Goal: Task Accomplishment & Management: Complete application form

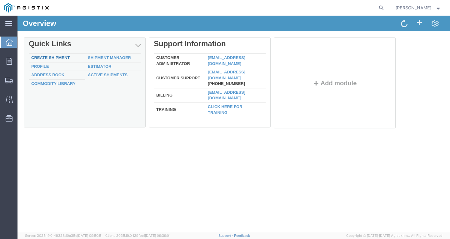
click at [47, 59] on link "Create Shipment" at bounding box center [50, 57] width 38 height 5
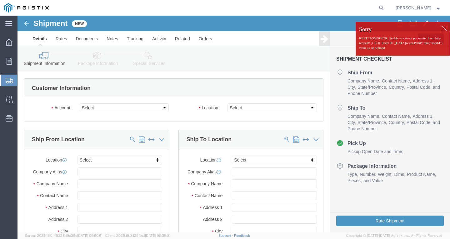
select select
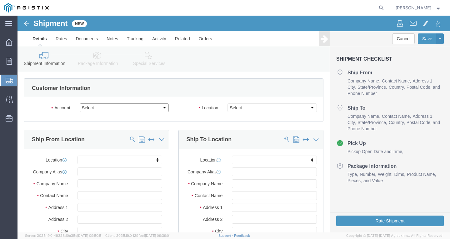
click select "Select PG&E Southwire Company"
select select "9596"
click select "Select PG&E Southwire Company"
select select "PURCHORD"
select select
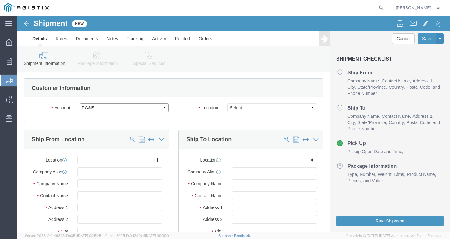
select select
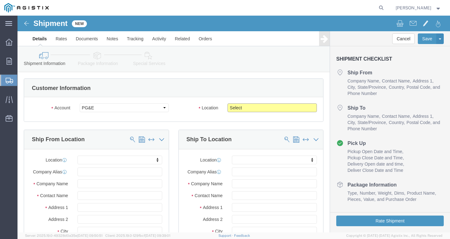
click select "Select All Others [GEOGRAPHIC_DATA] [GEOGRAPHIC_DATA] [GEOGRAPHIC_DATA] [GEOGRA…"
select select "19740"
click select "Select All Others [GEOGRAPHIC_DATA] [GEOGRAPHIC_DATA] [GEOGRAPHIC_DATA] [GEOGRA…"
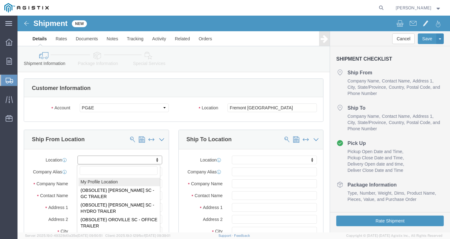
select select "MYPROFILE"
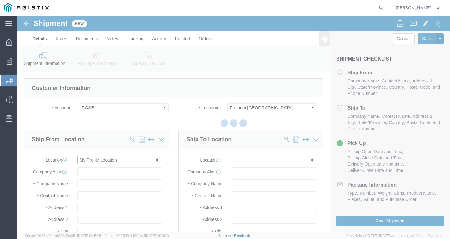
type input "Southwire Company"
type input "[PERSON_NAME]"
type input "[STREET_ADDRESS]"
type input "Fontana"
type input "92337"
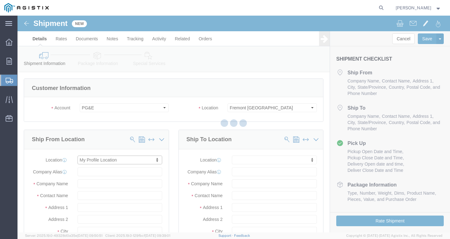
type input "[PHONE_NUMBER]"
type input "[PERSON_NAME][EMAIL_ADDRESS][PERSON_NAME][DOMAIN_NAME]"
checkbox input "true"
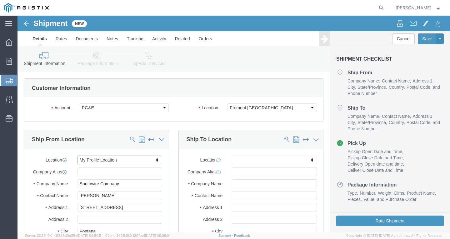
select select "CA"
click span
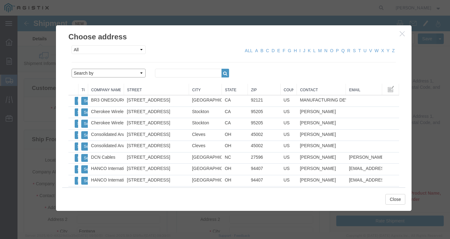
click select "Search by Address Book Name City Company Name Contact Name Country CustomerAlia…"
drag, startPoint x: 111, startPoint y: 57, endPoint x: 107, endPoint y: 61, distance: 5.4
click select "Search by Address Book Name City Company Name Contact Name Country CustomerAlia…"
select select "city"
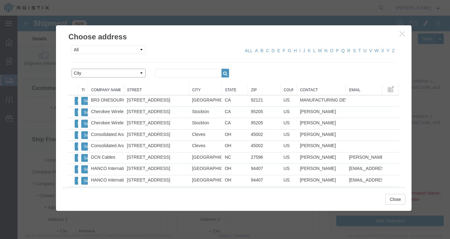
click select "Search by Address Book Name City Company Name Contact Name Country CustomerAlia…"
click input "text"
type input "fremont"
click icon "button"
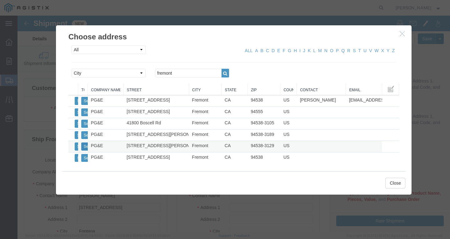
click button "Select"
select select
type input "PG&E"
type input "[STREET_ADDRESS][PERSON_NAME]"
type input "Fremont"
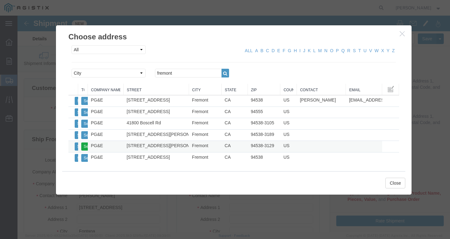
type input "94538-3129"
select select "CA"
click button "Close"
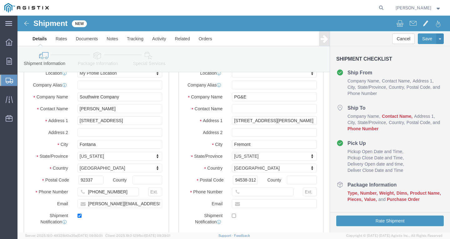
scroll to position [94, 0]
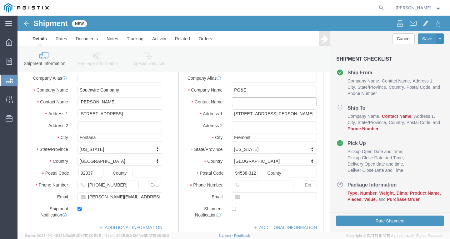
click input "text"
type input "RECEIVING DEPARTMENT"
click input "text"
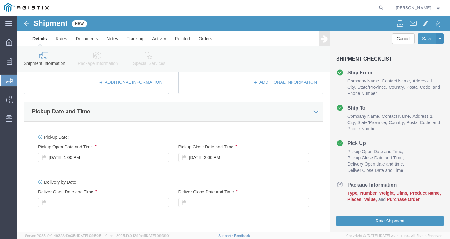
scroll to position [250, 0]
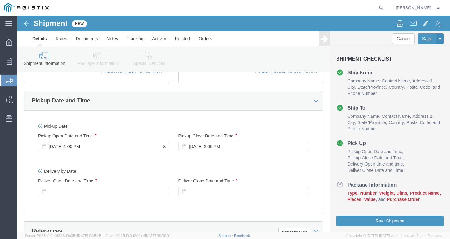
type input "[PHONE_NUMBER]"
click div "Sep 17 2025 1:00 PM"
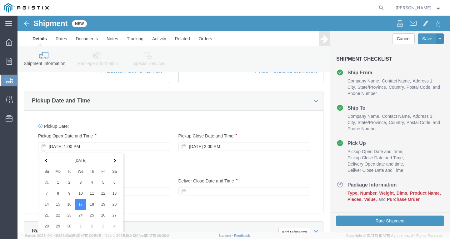
scroll to position [386, 0]
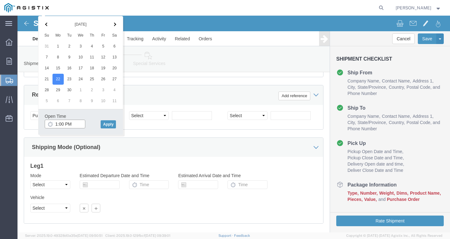
click input "1:00 PM"
type input "12:30 PM"
click button "Apply"
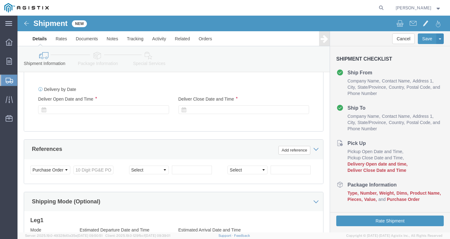
scroll to position [292, 0]
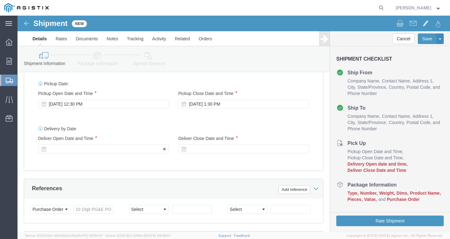
click div
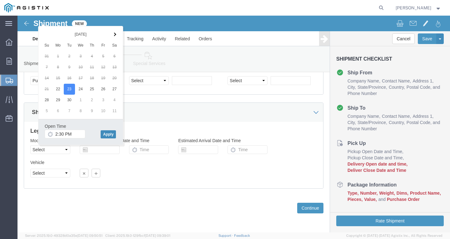
click button "Apply"
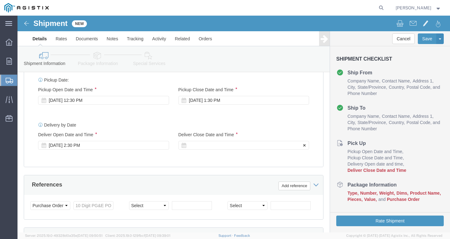
click div
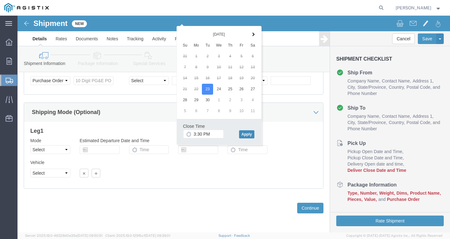
click button "Apply"
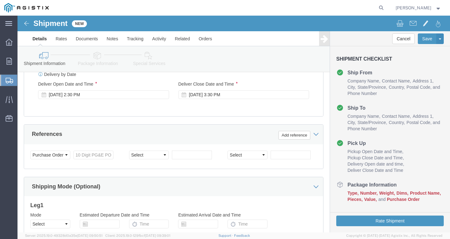
scroll to position [358, 0]
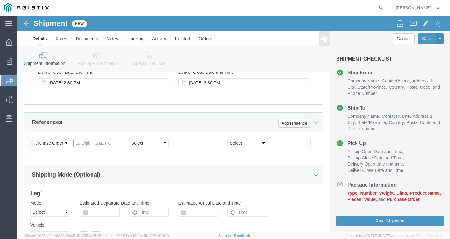
click input "text"
paste input "3501415530"
type input "3501415530"
click select "Select Account Type Activity ID Airline Appointment Number ASN Batch Request # …"
select select "PURCHORD"
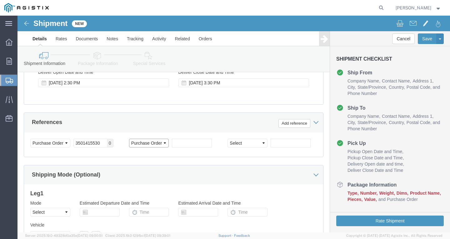
click select "Select Account Type Activity ID Airline Appointment Number ASN Batch Request # …"
click input "text"
paste input "3501416315"
type input "3501416315"
click select "Select Account Type Activity ID Airline Appointment Number ASN Batch Request # …"
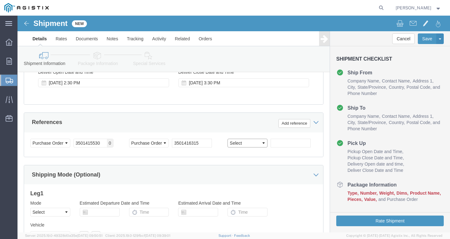
select select "PURCHORD"
click select "Select Account Type Activity ID Airline Appointment Number ASN Batch Request # …"
drag, startPoint x: 279, startPoint y: 125, endPoint x: 279, endPoint y: 121, distance: 4.1
click input "text"
paste input "3501412313"
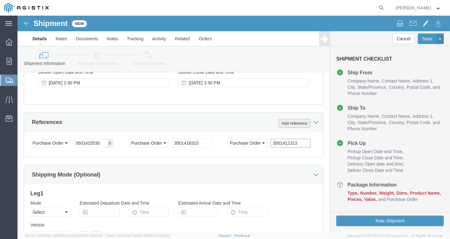
type input "3501412313"
click button "Add reference"
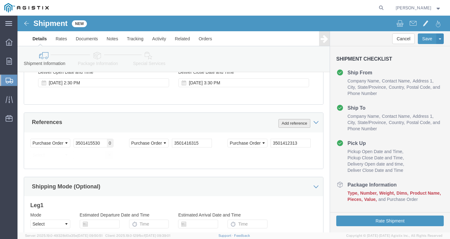
click button "Add reference"
click select "Select Account Type Activity ID Airline Appointment Number ASN Batch Request # …"
select select "PURCHORD"
click select "Select Account Type Activity ID Airline Appointment Number ASN Batch Request # …"
click input "text"
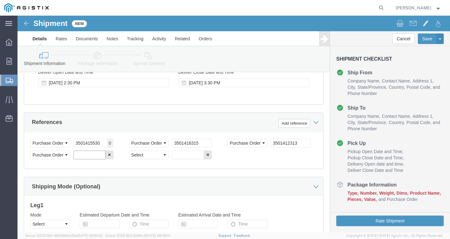
paste input "3501421147"
type input "3501421147"
click select "Select Account Type Activity ID Airline Appointment Number ASN Batch Request # …"
select select "SHIPMENTIDNUM"
click select "Select Account Type Activity ID Airline Appointment Number ASN Batch Request # …"
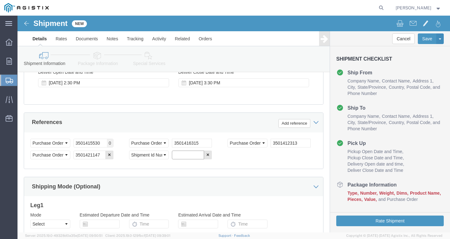
click input "text"
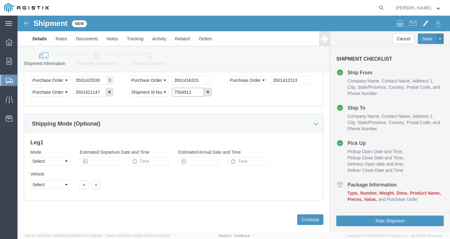
scroll to position [433, 0]
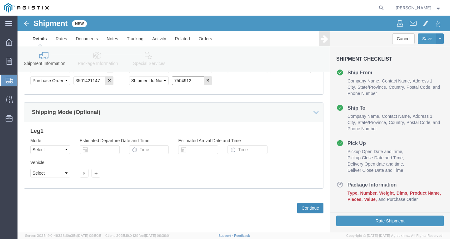
type input "7504912"
click button "Continue"
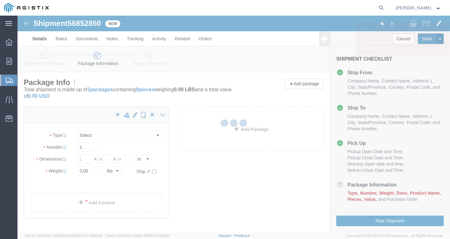
select select "CBOX"
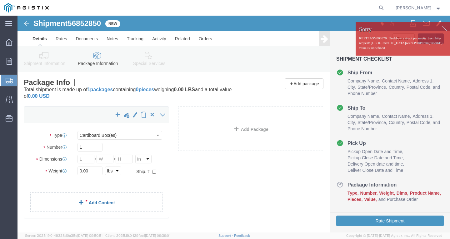
click link "Add Content"
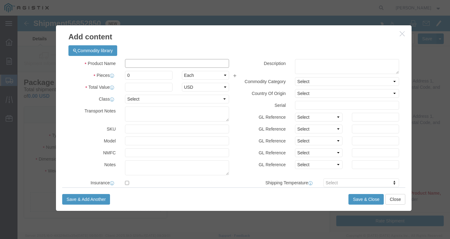
click input "text"
paste input "600VOH TX/LDPE 1/0-7 AAC NERITINA 1200R"
type input "600VOH TX/LDPE 1/0-7 AAC NERITINA 1200R"
click input "0"
type input "4"
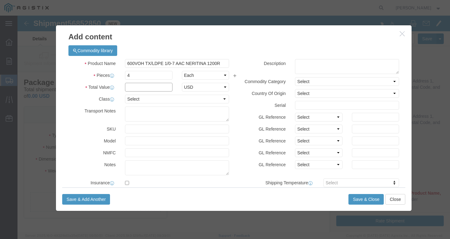
drag, startPoint x: 125, startPoint y: 71, endPoint x: 128, endPoint y: 71, distance: 3.8
click input "text"
type input "1"
select select "USD"
select select "100"
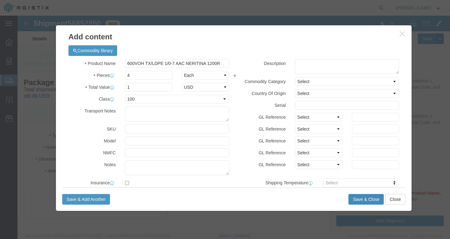
click button "Save & Close"
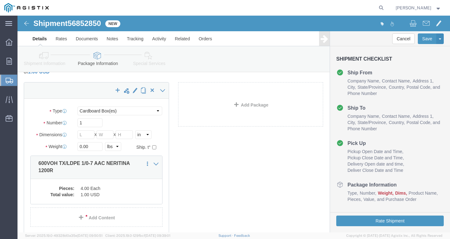
scroll to position [62, 0]
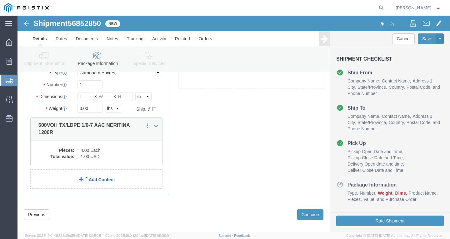
click link "Add Content"
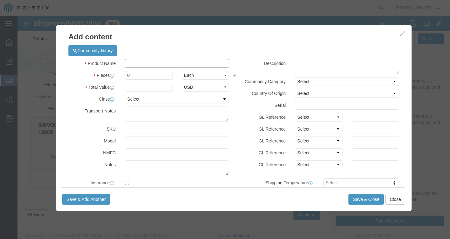
click input "text"
paste input "600VOH QX/LDPE 1/0-7 AAC STANDARDBRED 50"
type input "600VOH QX/LDPE 1/0-7 AAC STANDARDBRED 50"
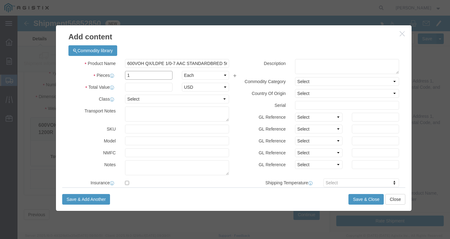
type input "1"
select select "USD"
select select "100"
click button "Save & Close"
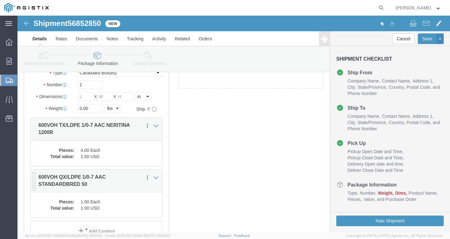
scroll to position [121, 0]
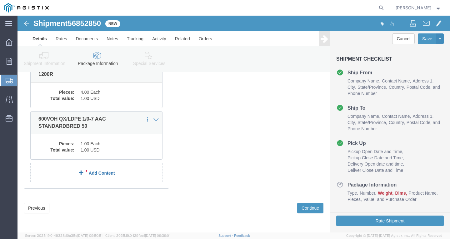
click link "Add Content"
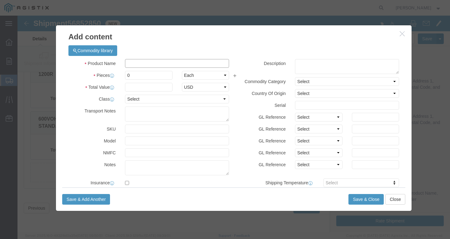
click input "text"
paste input "CCU/LDPE 6 SOL SD CU 60 MILS 260Sp"
type input "CCU/LDPE 6 SOL SD CU 60 MILS 260Sp"
drag, startPoint x: 111, startPoint y: 60, endPoint x: 180, endPoint y: 70, distance: 69.7
click div "Pieces 0 Select Bag Barrels 100Board Feet Bottle Box Blister Pack Carats Can Ca…"
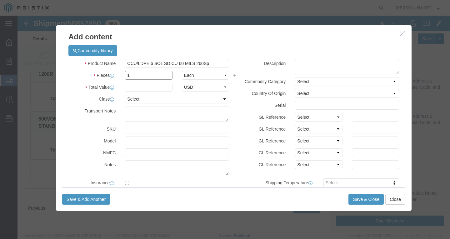
type input "1"
select select "USD"
select select "100"
click button "Save & Close"
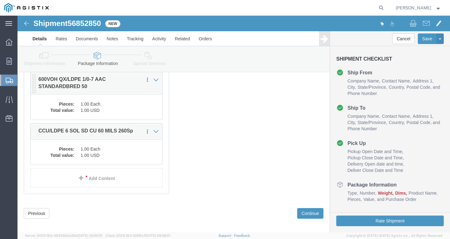
scroll to position [166, 0]
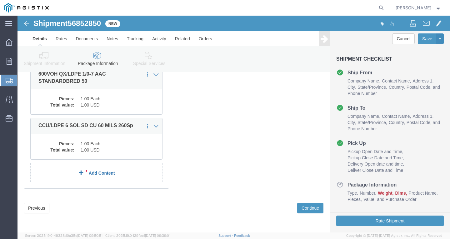
click link "Add Content"
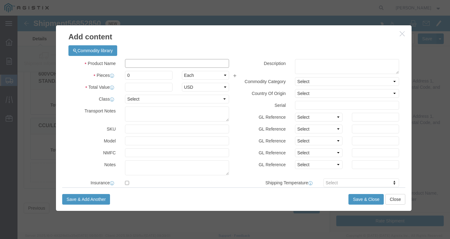
click input "text"
paste input "AAC 4/0-7 OXLIP 1400pR"
type input "AAC 4/0-7 OXLIP 1400pR"
drag, startPoint x: 88, startPoint y: 60, endPoint x: 40, endPoint y: 65, distance: 49.0
click div "Add content Commodity library Product Name AAC 4/0-7 OXLIP 1400pR Pieces 0 Sele…"
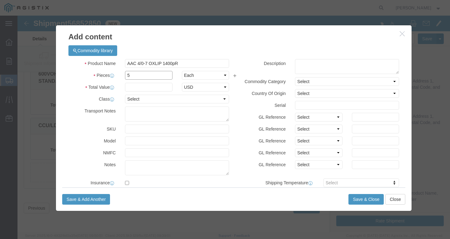
type input "5"
type input "1"
select select "USD"
select select "100"
click button "Save & Close"
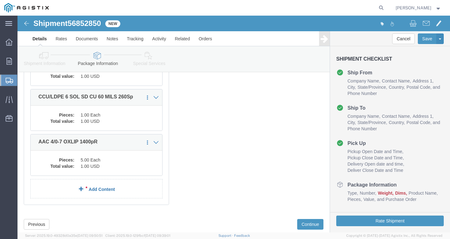
scroll to position [210, 0]
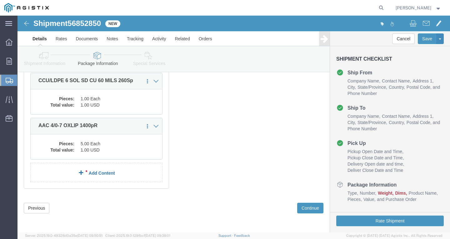
click link "Add Content"
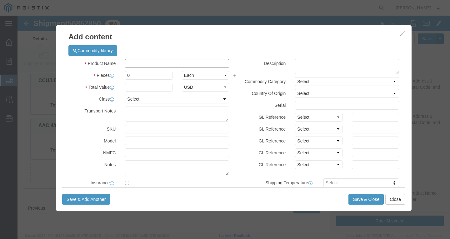
click input "text"
paste input "AAC 715.5-37 VIOLET 3.19kpR"
type input "AAC 715.5-37 VIOLET 3.19kpR"
type input "1"
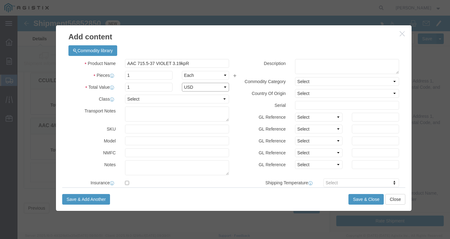
select select "USD"
select select "100"
click button "Save & Close"
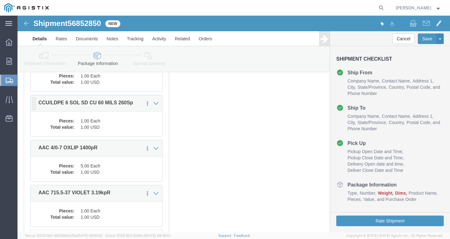
scroll to position [220, 0]
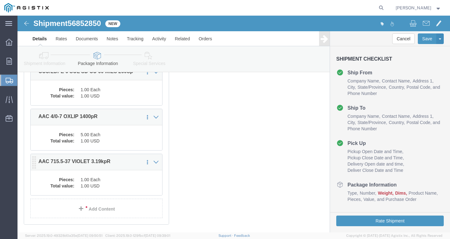
click dd "1.00 Each"
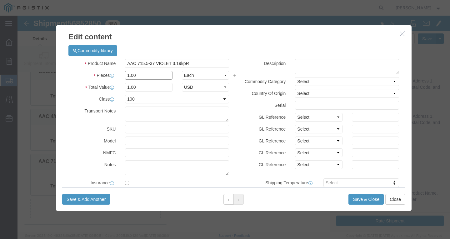
drag, startPoint x: 124, startPoint y: 59, endPoint x: 10, endPoint y: 65, distance: 113.8
click div "Edit content Commodity library Product Name AAC 715.5-37 VIOLET 3.19kpR Pieces …"
type input "6"
click button "Save & Close"
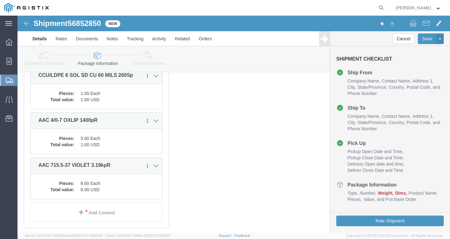
scroll to position [250, 0]
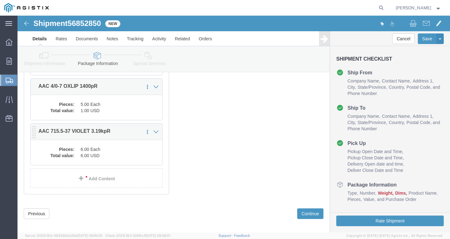
click div "x Package Type Select Bulk Bundle(s) Cardboard Box(es) Carton(s) Crate(s) Drum(…"
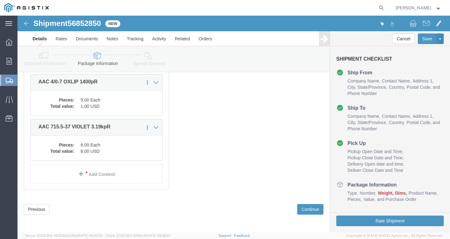
scroll to position [255, 0]
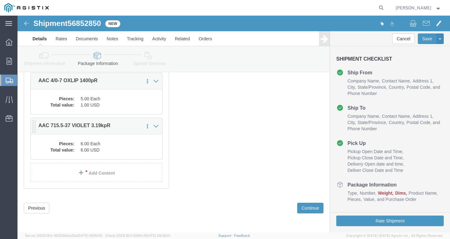
click dd "6.00 Each"
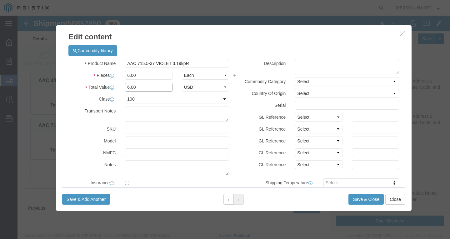
drag, startPoint x: 98, startPoint y: 75, endPoint x: 67, endPoint y: 73, distance: 31.0
click div "Total Value 6.00 Select ADP AED AFN ALL AMD AOA ARS ATS AUD AWG AZN BAM BBD BDT…"
type input "1"
select select "USD"
drag, startPoint x: 116, startPoint y: 82, endPoint x: 30, endPoint y: 82, distance: 85.9
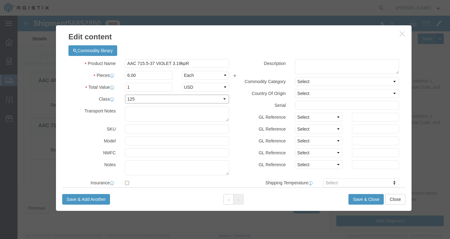
click div "Edit content Commodity library Product Name AAC 715.5-37 VIOLET 3.19kpR Pieces …"
select select "100"
click select "Select 50 55 60 65 70 85 92.5 100 125 175 250 300 400"
click button "Save & Close"
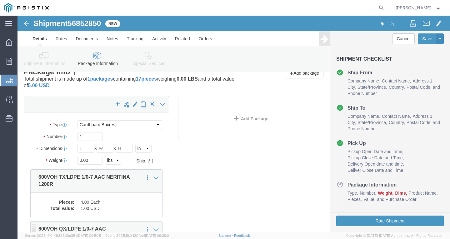
scroll to position [0, 0]
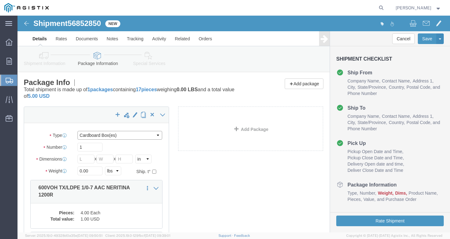
click select "Select Bulk Bundle(s) Cardboard Box(es) Carton(s) Crate(s) Drum(s) (Fiberboard)…"
select select "YRPK"
click select "Select Bulk Bundle(s) Cardboard Box(es) Carton(s) Crate(s) Drum(s) (Fiberboard)…"
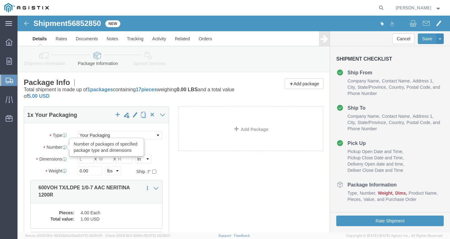
drag, startPoint x: 83, startPoint y: 131, endPoint x: 60, endPoint y: 129, distance: 23.2
click div "Number Number of packages of specified package type and dimensions 1"
type input "17"
type input "50"
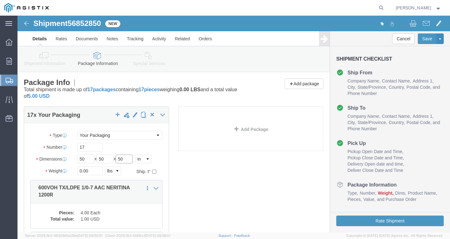
type input "50"
drag, startPoint x: 78, startPoint y: 156, endPoint x: -17, endPoint y: 160, distance: 95.9
click html "Shipment 56852850 New Details Rates Documents Notes Tracking Activity Related O…"
type input "33066"
click button "Rate Shipment"
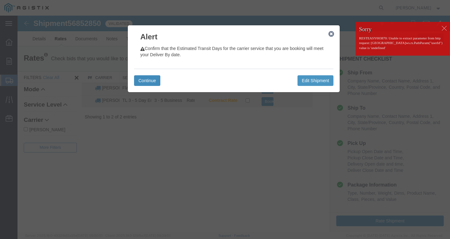
click at [153, 78] on button "Continue" at bounding box center [147, 80] width 26 height 11
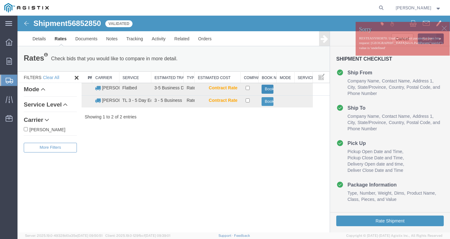
click at [267, 87] on button "Book" at bounding box center [267, 89] width 12 height 9
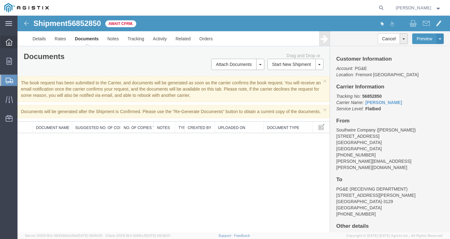
click at [9, 44] on icon at bounding box center [9, 42] width 7 height 7
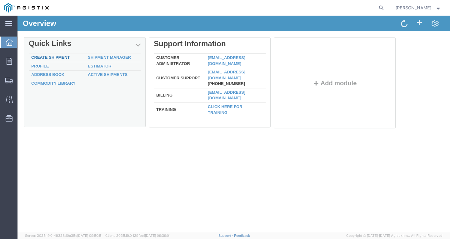
click at [43, 59] on div "Delete Quick Links Create Shipment Shipment Manager Profile Estimator Address B…" at bounding box center [234, 84] width 420 height 94
click at [54, 57] on div "Delete Quick Links Create Shipment Shipment Manager Profile Estimator Address B…" at bounding box center [234, 84] width 420 height 94
click at [44, 56] on link "Create Shipment" at bounding box center [50, 57] width 38 height 5
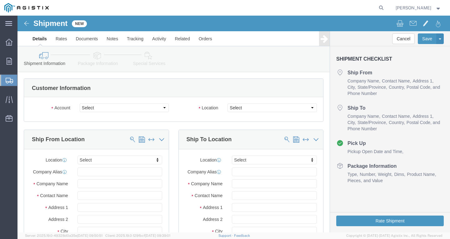
click select "Select PG&E Southwire Company"
select select "9596"
click select "Select PG&E Southwire Company"
select select "PURCHORD"
select select
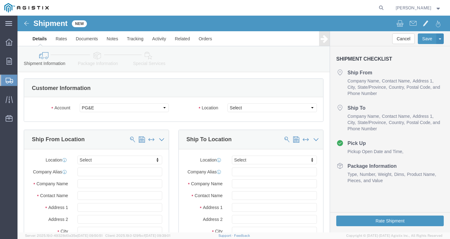
select select
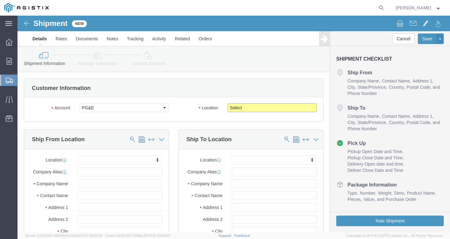
click select "Select All Others [GEOGRAPHIC_DATA] [GEOGRAPHIC_DATA] [GEOGRAPHIC_DATA] [GEOGRA…"
select select "19745"
click select "Select All Others [GEOGRAPHIC_DATA] [GEOGRAPHIC_DATA] [GEOGRAPHIC_DATA] [GEOGRA…"
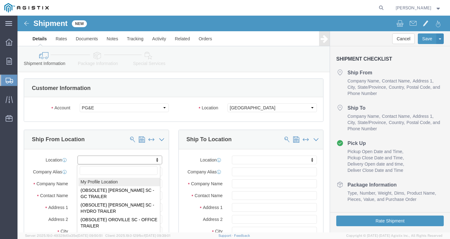
select select "MYPROFILE"
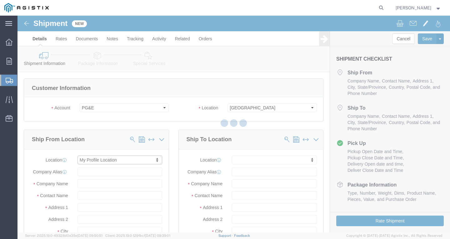
type input "Southwire Company"
type input "[PERSON_NAME]"
type input "[STREET_ADDRESS]"
type input "Fontana"
type input "92337"
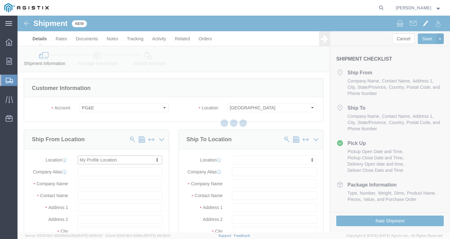
type input "[PHONE_NUMBER]"
type input "[PERSON_NAME][EMAIL_ADDRESS][PERSON_NAME][DOMAIN_NAME]"
checkbox input "true"
select select "CA"
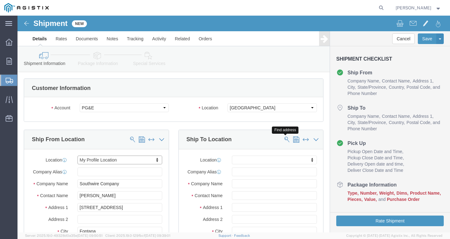
click span
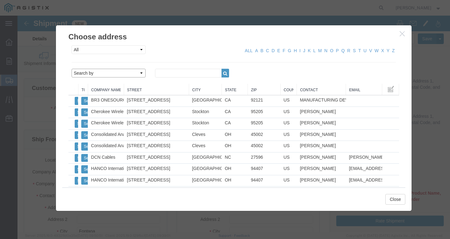
drag, startPoint x: 111, startPoint y: 58, endPoint x: 101, endPoint y: 56, distance: 10.2
click select "Search by Address Book Name City Company Name Contact Name Country CustomerAlia…"
select select "city"
click select "Search by Address Book Name City Company Name Contact Name Country CustomerAlia…"
click input "text"
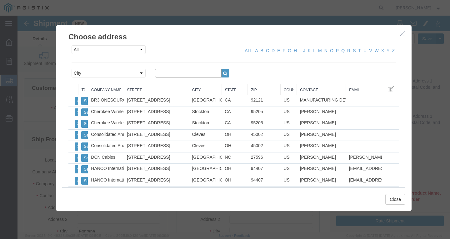
type input "[GEOGRAPHIC_DATA]"
click icon "button"
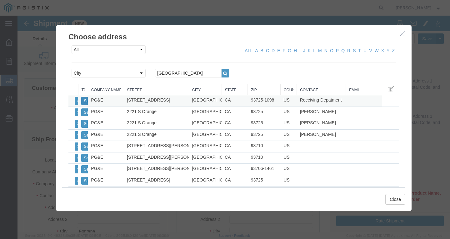
click button "Select"
select select
type input "PG&E"
type input "Receiving Depatment"
type input "[STREET_ADDRESS]"
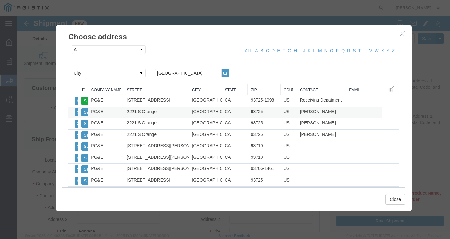
type input "[GEOGRAPHIC_DATA]"
type input "93725-1098"
type input "[PHONE_NUMBER]"
select select "CA"
click button "Close"
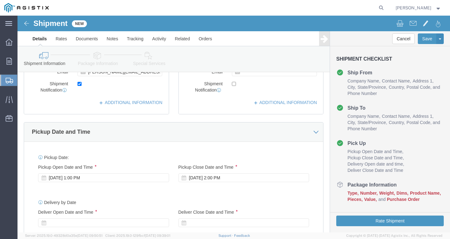
scroll to position [250, 0]
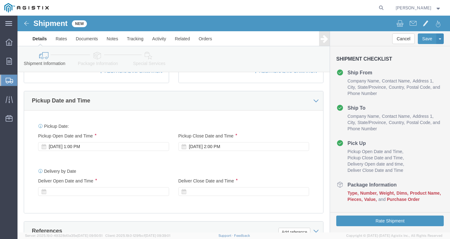
click div "Sep 17 2025 1:00 PM"
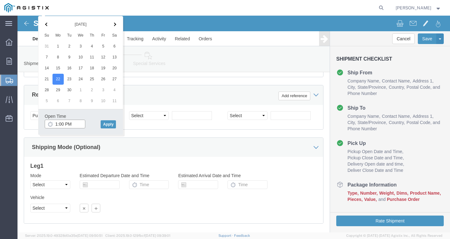
click input "1:00 PM"
type input "2:30 PM"
click button "Apply"
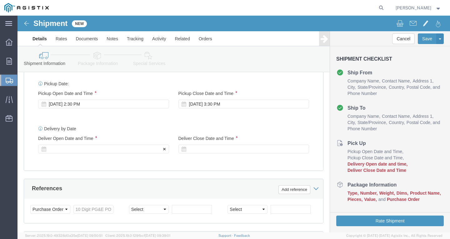
click div
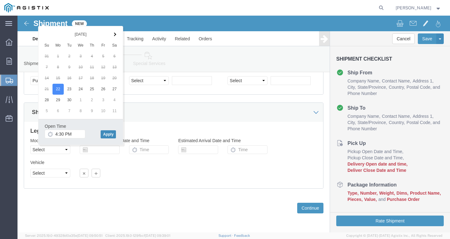
click button "Apply"
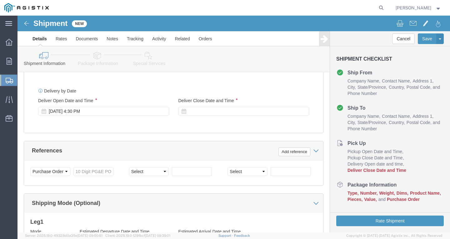
scroll to position [296, 0]
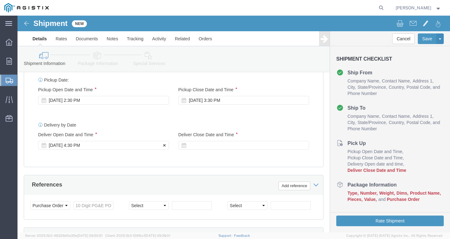
click div "Sep 22 2025 4:30 PM"
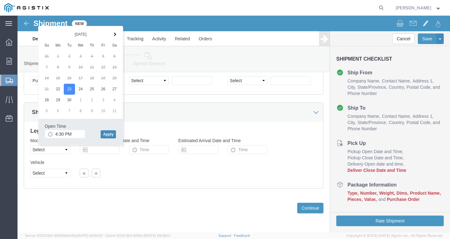
click button "Apply"
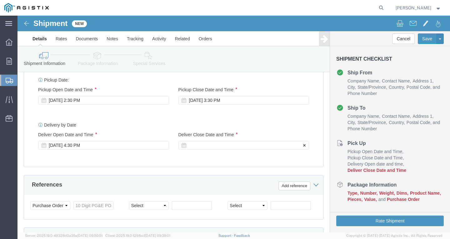
click div
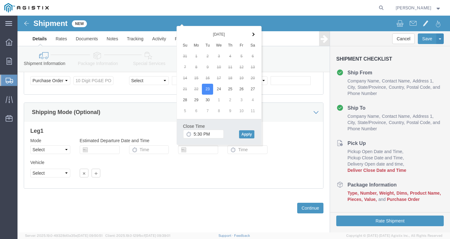
click div "Close Time 5:30 PM Sep 23 2025 5:30 PM - Sep 23 2025 5:30 PM Cancel Apply"
click button "Apply"
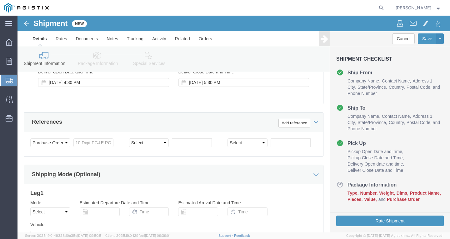
scroll to position [358, 0]
click input "text"
paste input "3501375968"
type input "3501375968"
drag, startPoint x: 145, startPoint y: 128, endPoint x: 146, endPoint y: 123, distance: 4.5
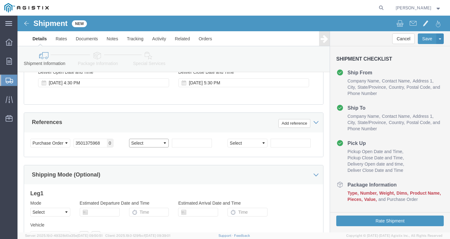
click select "Select Account Type Activity ID Airline Appointment Number ASN Batch Request # …"
select select "PURCHORD"
click select "Select Account Type Activity ID Airline Appointment Number ASN Batch Request # …"
click input "text"
paste input "3501409462"
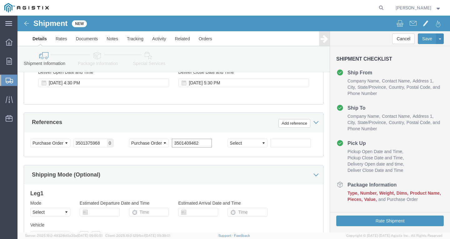
type input "3501409462"
drag, startPoint x: 245, startPoint y: 128, endPoint x: 245, endPoint y: 124, distance: 4.1
click select "Select Account Type Activity ID Airline Appointment Number ASN Batch Request # …"
select select "PURCHORD"
click select "Select Account Type Activity ID Airline Appointment Number ASN Batch Request # …"
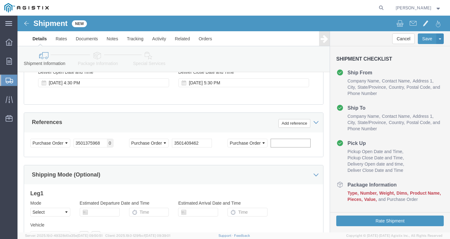
click input "text"
paste input "3501378942"
type input "3501378942"
click button "Add reference"
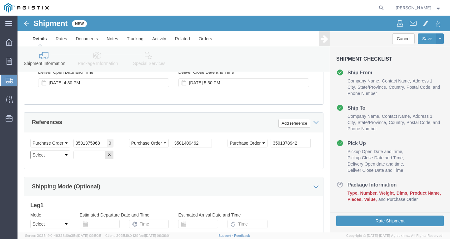
click select "Select Account Type Activity ID Airline Appointment Number ASN Batch Request # …"
select select "SHIPMENTIDNUM"
click select "Select Account Type Activity ID Airline Appointment Number ASN Batch Request # …"
drag, startPoint x: 70, startPoint y: 138, endPoint x: 80, endPoint y: 142, distance: 10.8
click input "text"
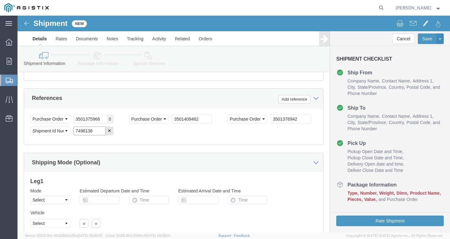
scroll to position [421, 0]
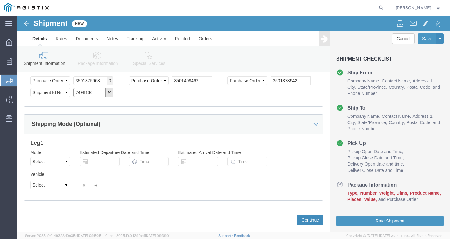
type input "7498136"
click button "Continue"
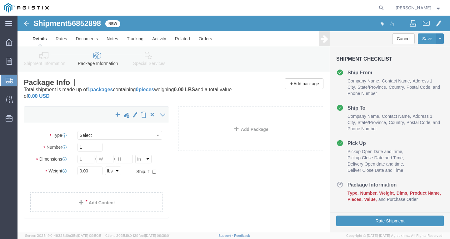
select select "CBOX"
click link "Add Content"
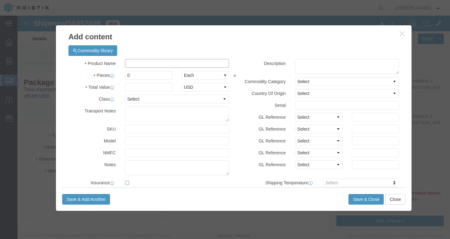
click input "text"
paste input "RHW 500 Str Cu 2000V+ 3kR"
type input "RHW 500 Str Cu 2000V+ 3kR"
drag, startPoint x: 79, startPoint y: 58, endPoint x: 144, endPoint y: 76, distance: 67.3
click div "Add content Commodity library Product Name RHW 500 Str Cu 2000V+ 3kR Pieces 0 S…"
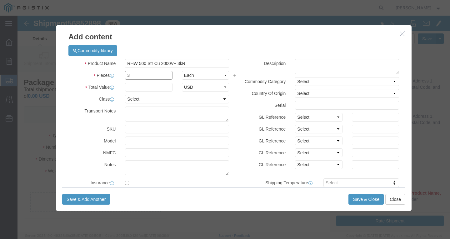
type input "3"
type input "1"
select select "USD"
select select "100"
click button "Save & Close"
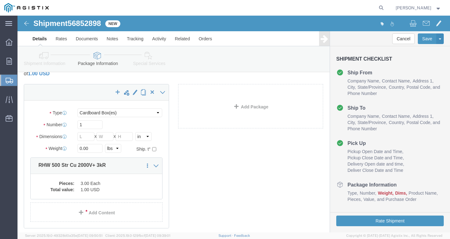
scroll to position [62, 0]
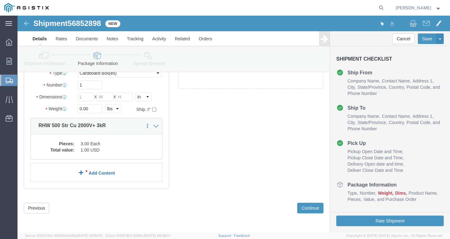
click link "Add Content"
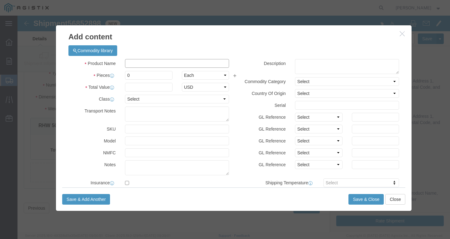
click input "text"
paste input "CCU/LLDPE 4 SOL SD CU 60 MILS 171R"
type input "CCU/LLDPE 4 SOL SD CU 60 MILS 171R"
drag, startPoint x: 126, startPoint y: 56, endPoint x: 75, endPoint y: 63, distance: 52.0
click div "Commodity library Product Name CCU/LLDPE 4 SOL SD CU 60 MILS 171R Pieces 0 Sele…"
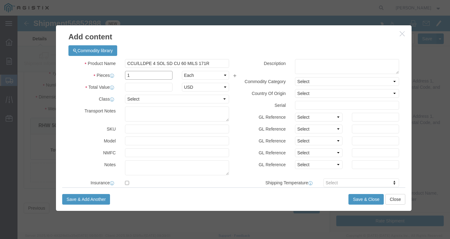
type input "1"
select select "USD"
select select "100"
click button "Save & Close"
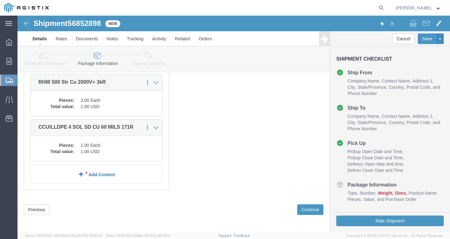
scroll to position [107, 0]
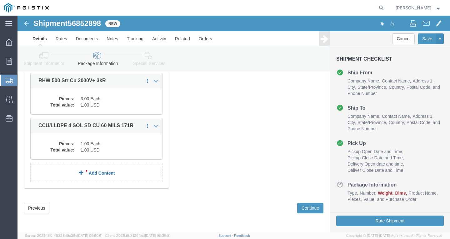
click link "Add Content"
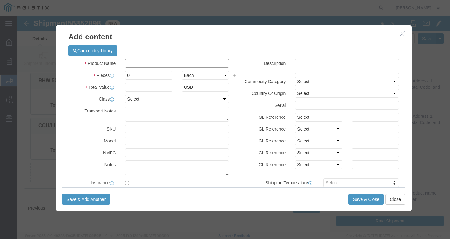
click input "text"
paste input "SSCC 10-7 CU 2C XLP PVC Bn 600V+"
type input "SSCC 10-7 CU 2C XLP PVC Bn 600V+"
type input "1"
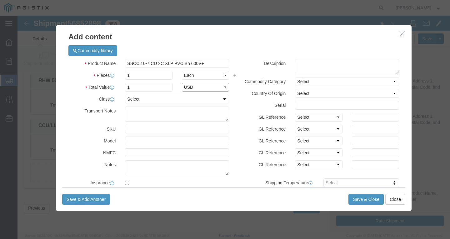
select select "USD"
select select "100"
click button "Save & Close"
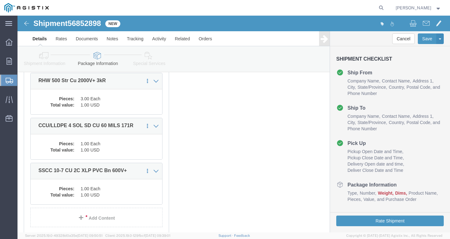
scroll to position [138, 0]
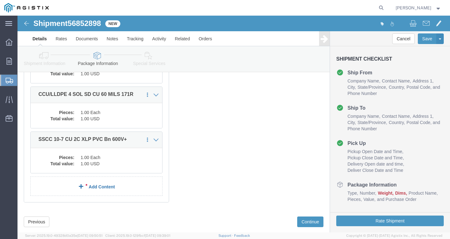
click link "Add Content"
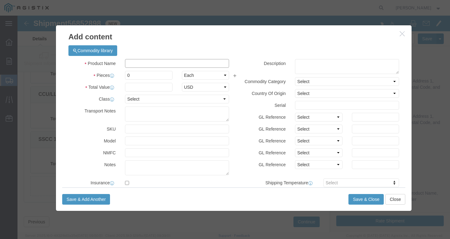
click input "text"
paste input "SSCC 4-7 CU 4C XLP CPE-TP 600V"
type input "SSCC 4-7 CU 4C XLP CPE-TP 600V"
type input "1"
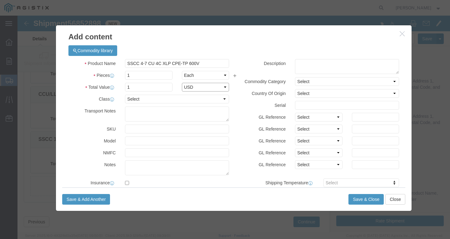
select select "USD"
select select "100"
click button "Save & Close"
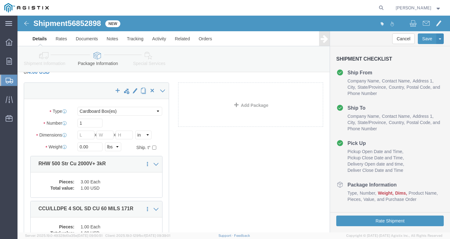
scroll to position [13, 0]
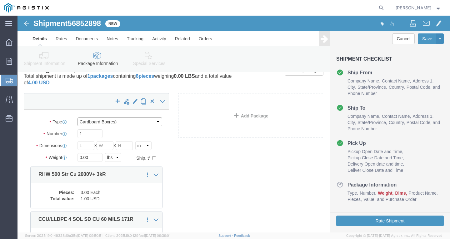
click select "Select Bulk Bundle(s) Cardboard Box(es) Carton(s) Crate(s) Drum(s) (Fiberboard)…"
select select "YRPK"
click select "Select Bulk Bundle(s) Cardboard Box(es) Carton(s) Crate(s) Drum(s) (Fiberboard)…"
drag, startPoint x: 65, startPoint y: 119, endPoint x: -17, endPoint y: 128, distance: 83.0
click html "Shipment 56852898 New Details Rates Documents Notes Tracking Activity Related O…"
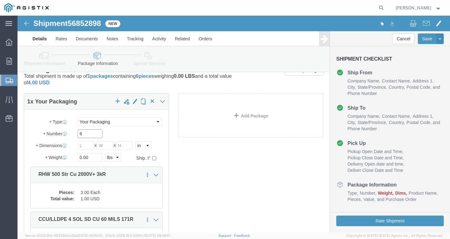
type input "6"
type input "50"
drag, startPoint x: 22, startPoint y: 140, endPoint x: -9, endPoint y: 138, distance: 30.6
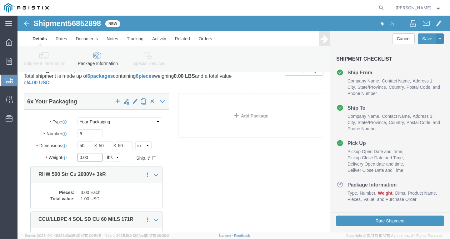
click html "Shipment 56852898 New Details Rates Documents Notes Tracking Activity Related O…"
type input "17705"
click button "Rate Shipment"
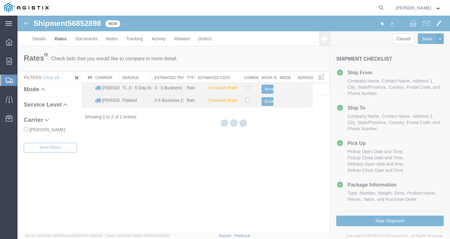
scroll to position [0, 0]
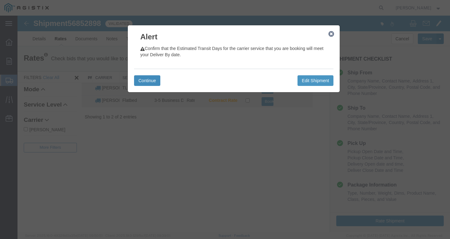
click at [153, 82] on button "Continue" at bounding box center [147, 80] width 26 height 11
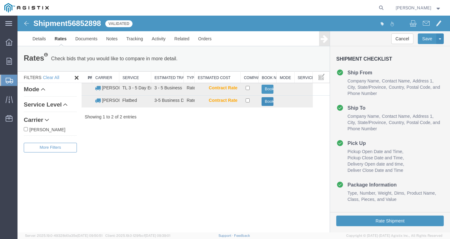
click at [263, 101] on button "Book" at bounding box center [267, 101] width 12 height 9
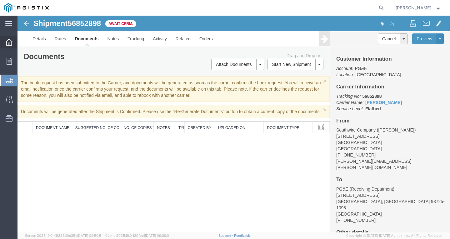
click at [4, 41] on div at bounding box center [8, 42] width 17 height 12
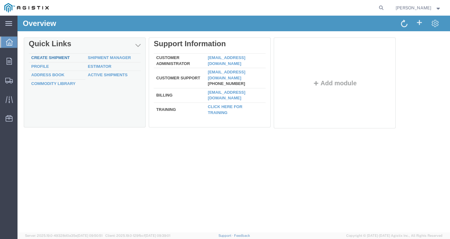
click at [42, 57] on link "Create Shipment" at bounding box center [50, 57] width 38 height 5
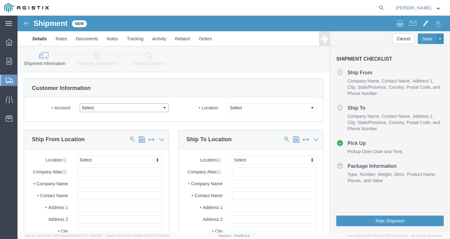
click select "Select PG&E Southwire Company"
select select "9596"
click select "Select PG&E Southwire Company"
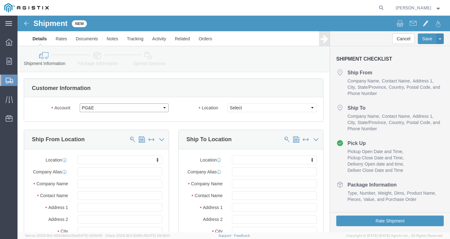
select select
select select "PURCHORD"
click select "Select All Others [GEOGRAPHIC_DATA] [GEOGRAPHIC_DATA] [GEOGRAPHIC_DATA] [GEOGRA…"
select select "19996"
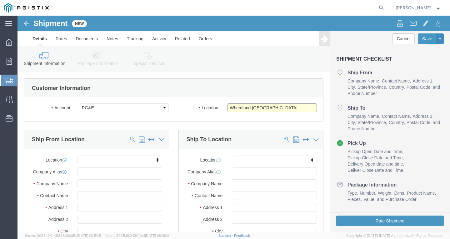
click select "Select All Others [GEOGRAPHIC_DATA] [GEOGRAPHIC_DATA] [GEOGRAPHIC_DATA] [GEOGRA…"
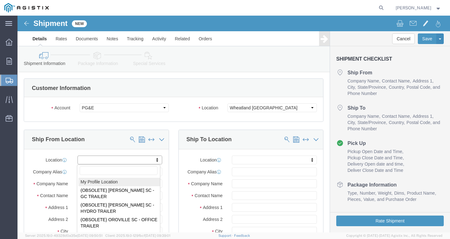
select select "MYPROFILE"
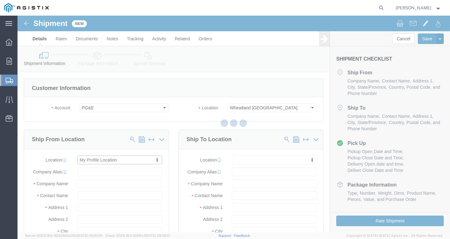
type input "Southwire Company"
type input "[PERSON_NAME]"
type input "[STREET_ADDRESS]"
type input "Fontana"
type input "92337"
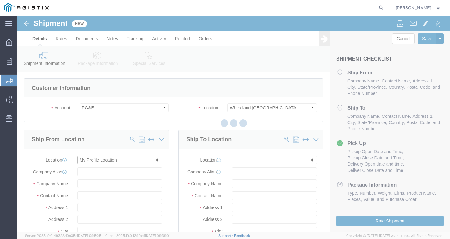
type input "[PHONE_NUMBER]"
type input "[PERSON_NAME][EMAIL_ADDRESS][PERSON_NAME][DOMAIN_NAME]"
checkbox input "true"
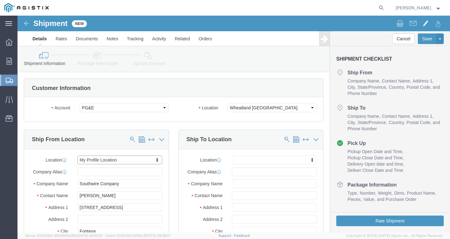
select select "CA"
click span
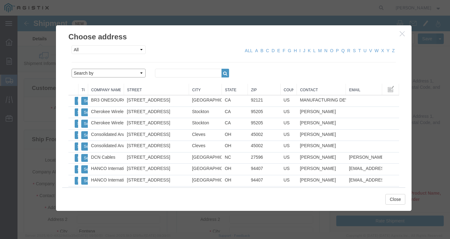
click select "Search by Address Book Name City Company Name Contact Name Country CustomerAlia…"
drag, startPoint x: 106, startPoint y: 58, endPoint x: 89, endPoint y: 62, distance: 17.1
click select "Search by Address Book Name City Company Name Contact Name Country CustomerAlia…"
select select "city"
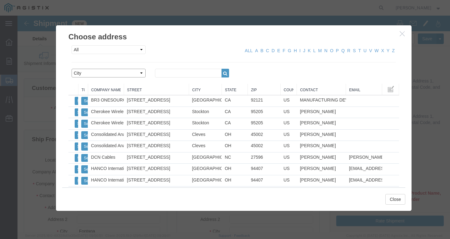
click select "Search by Address Book Name City Company Name Contact Name Country CustomerAlia…"
click input "text"
type input "wheatland"
click icon "button"
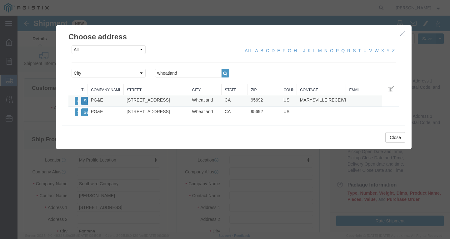
click button "Select"
select select
type input "PG&E"
type input "MARYSVILLE RECEIVING"
type input "[STREET_ADDRESS]"
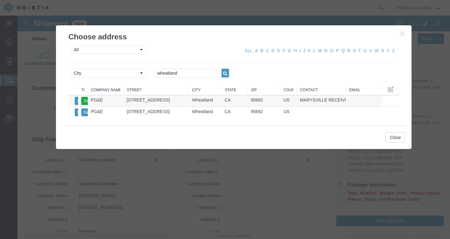
type input "Wheatland"
type input "95692"
type input "510-651-9880"
select select "CA"
click button "Close"
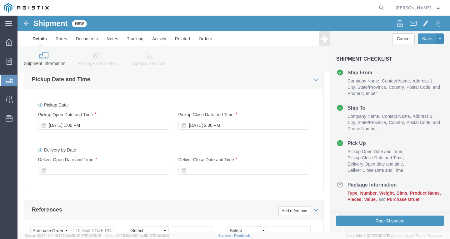
scroll to position [281, 0]
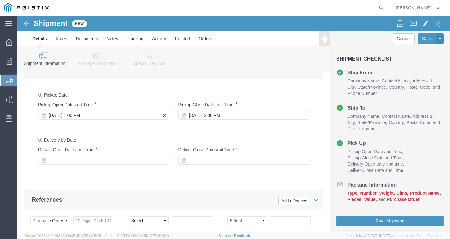
click div "Sep 17 2025 1:00 PM"
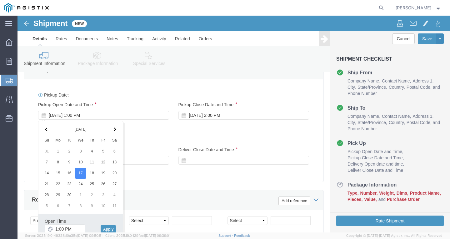
scroll to position [282, 0]
click input "1:00 PM"
type input "11:30 AM"
click button "Apply"
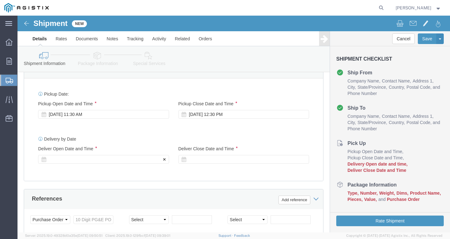
click div
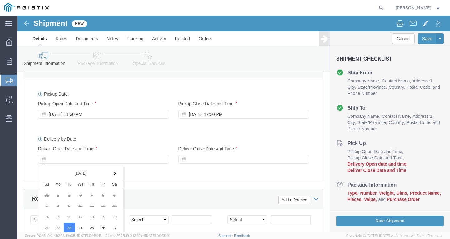
scroll to position [421, 0]
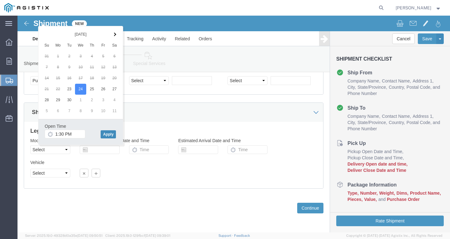
click button "Apply"
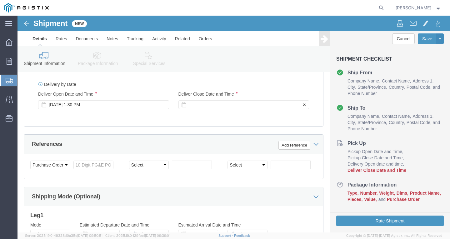
scroll to position [327, 0]
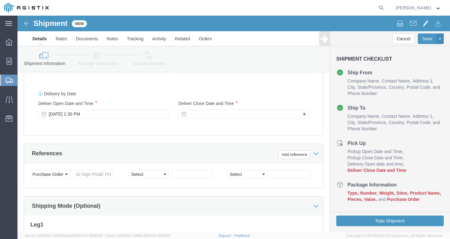
click div
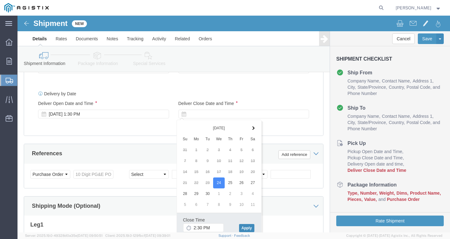
click button "Apply"
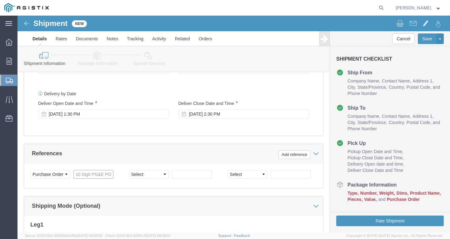
click input "text"
paste input "3501413642"
type input "3501413642"
click select "Select Account Type Activity ID Airline Appointment Number ASN Batch Request # …"
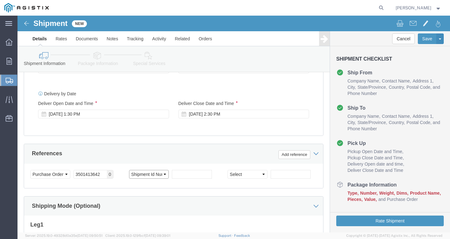
click select "Select Account Type Activity ID Airline Appointment Number ASN Batch Request # …"
select select "PURCHORD"
click select "Select Account Type Activity ID Airline Appointment Number ASN Batch Request # …"
click input "text"
paste input "3501414513"
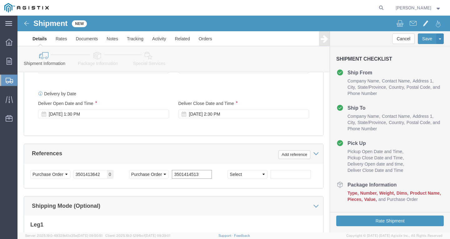
type input "3501414513"
click select "Select Account Type Activity ID Airline Appointment Number ASN Batch Request # …"
select select "PURCHORD"
click select "Select Account Type Activity ID Airline Appointment Number ASN Batch Request # …"
click input "text"
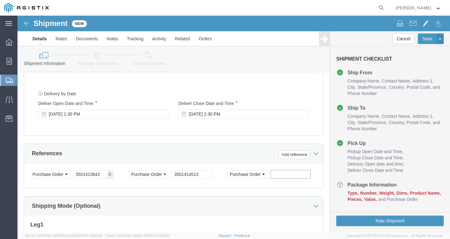
paste input "3501414539"
type input "3501414539"
click button "Add reference"
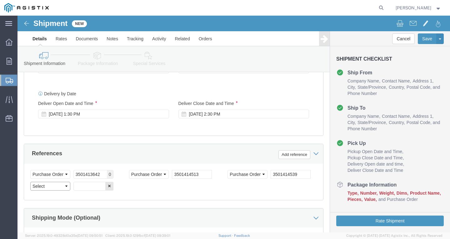
click select "Select Account Type Activity ID Airline Appointment Number ASN Batch Request # …"
select select "SHIPMENTIDNUM"
click select "Select Account Type Activity ID Airline Appointment Number ASN Batch Request # …"
click input "text"
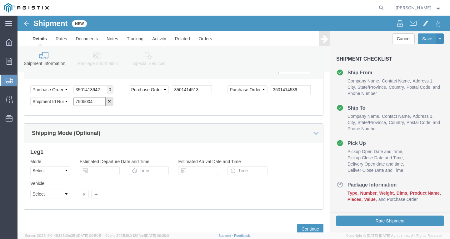
scroll to position [433, 0]
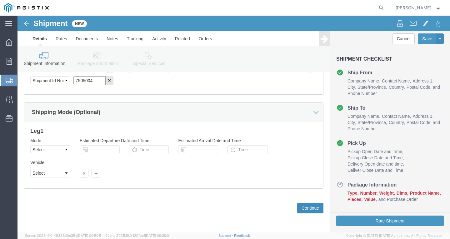
type input "7505004"
click button "Continue"
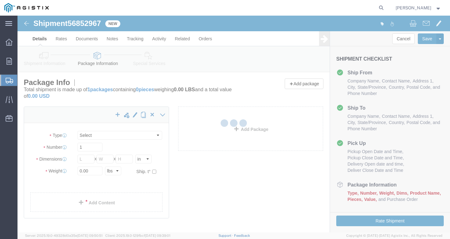
select select "CBOX"
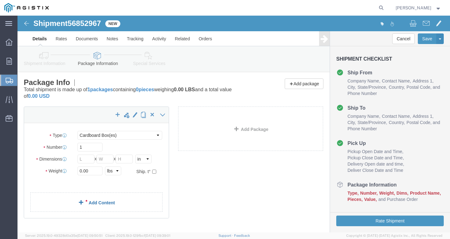
click div "x Package Type Select Bulk Bundle(s) Cardboard Box(es) Carton(s) Crate(s) Drum(…"
click link "Add Content"
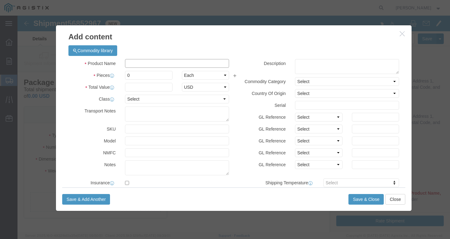
click input "text"
paste input "CU BARE 4/0-19 CONV MHD 500pR"
type input "CU BARE 4/0-19 CONV MHD 500pR"
drag, startPoint x: 118, startPoint y: 61, endPoint x: 62, endPoint y: 61, distance: 56.2
click div "Pieces 0 Select Bag Barrels 100Board Feet Bottle Box Blister Pack Carats Can Ca…"
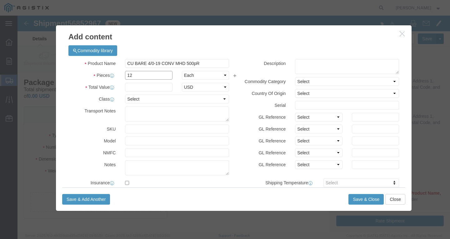
type input "12"
type input "1"
select select "USD"
select select "100"
click button "Save & Close"
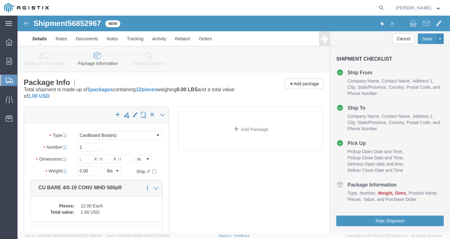
scroll to position [31, 0]
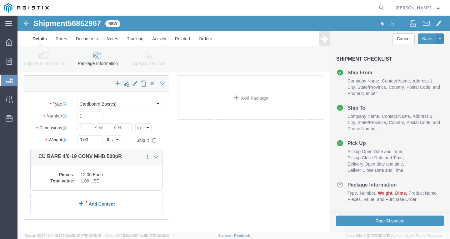
click link "Add Content"
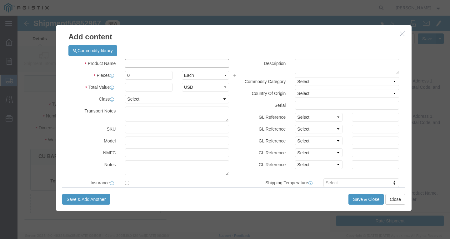
click input "text"
paste input "SSCC 250-37 CU THHN BK 600V 1200R"
type input "SSCC 250-37 CU THHN BK 600V 1200R"
drag, startPoint x: 85, startPoint y: 58, endPoint x: 47, endPoint y: 62, distance: 37.4
click div "Pieces 0 Select Bag Barrels 100Board Feet Bottle Box Blister Pack Carats Can Ca…"
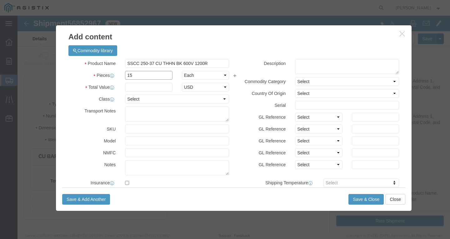
type input "15"
type input "1"
select select "USD"
select select "100"
click button "Save & Close"
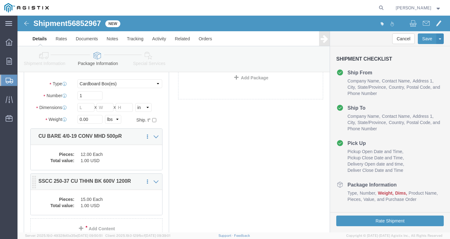
scroll to position [62, 0]
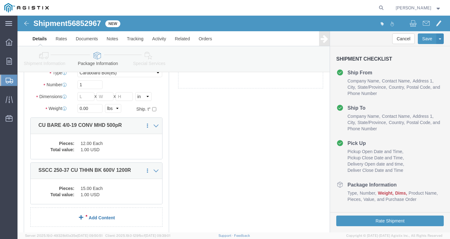
click link "Add Content"
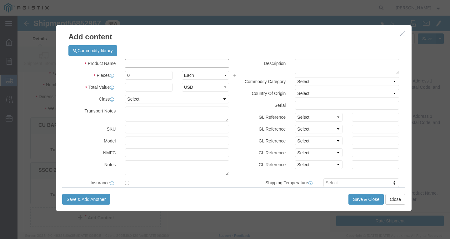
click input "text"
paste input "600VUD 350 AL 95 MILS 1000R"
type input "600VUD 350 AL 95 MILS 1000R"
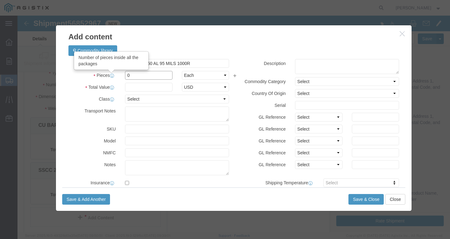
drag, startPoint x: 126, startPoint y: 57, endPoint x: -11, endPoint y: 62, distance: 137.8
click html "Shipment 56852967 New Details Rates Documents Notes Tracking Activity Related O…"
type input "8"
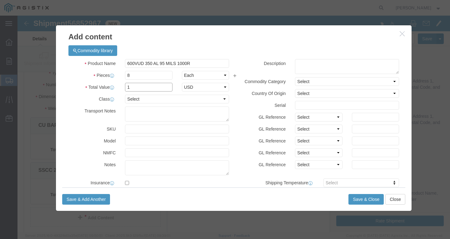
type input "1"
select select "USD"
select select "100"
click button "Save & Close"
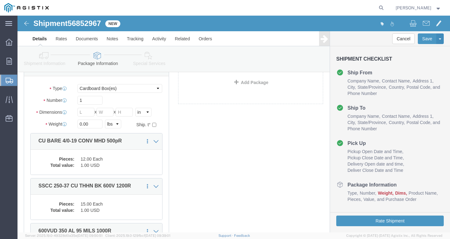
scroll to position [31, 0]
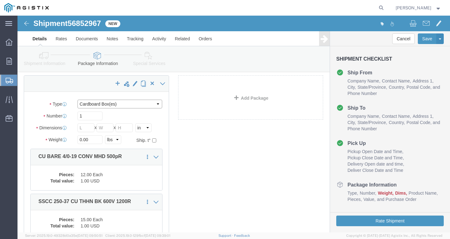
click select "Select Bulk Bundle(s) Cardboard Box(es) Carton(s) Crate(s) Drum(s) (Fiberboard)…"
select select "YRPK"
click select "Select Bulk Bundle(s) Cardboard Box(es) Carton(s) Crate(s) Drum(s) (Fiberboard)…"
drag, startPoint x: 69, startPoint y: 101, endPoint x: 29, endPoint y: 98, distance: 39.4
click div "Number 1"
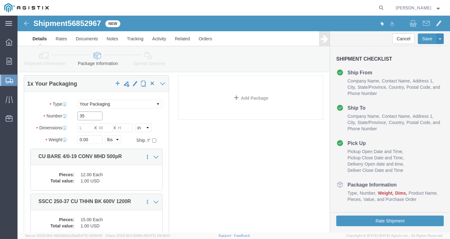
type input "35"
type input "50"
drag, startPoint x: 78, startPoint y: 125, endPoint x: -17, endPoint y: 128, distance: 95.9
click html "Shipment 56852967 New Details Rates Documents Notes Tracking Activity Related O…"
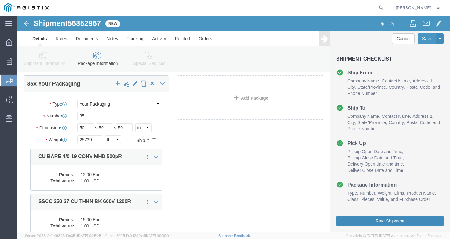
click button "Rate Shipment"
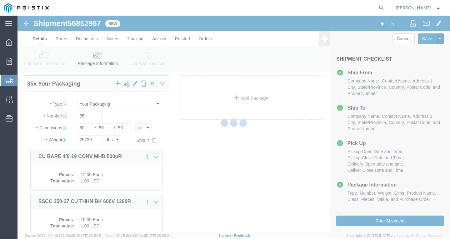
scroll to position [0, 0]
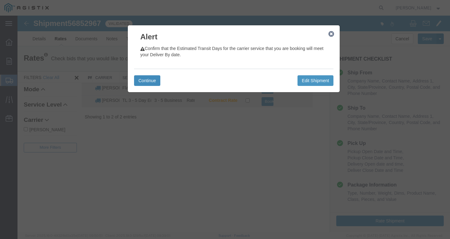
click at [154, 80] on button "Continue" at bounding box center [147, 80] width 26 height 11
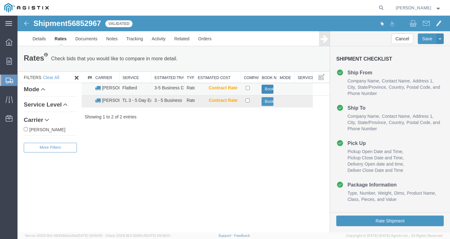
click at [264, 87] on button "Book" at bounding box center [267, 89] width 12 height 9
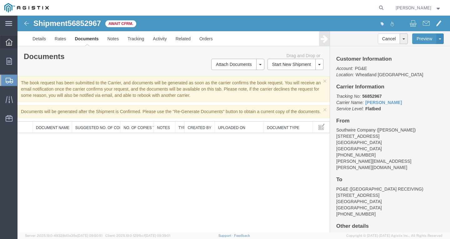
click at [11, 42] on icon at bounding box center [9, 42] width 7 height 7
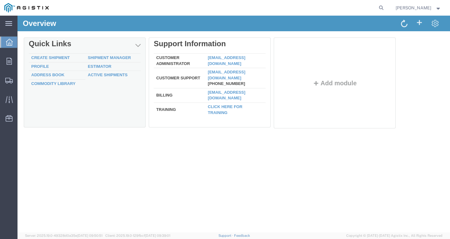
click at [47, 62] on div "Delete Quick Links Create Shipment Shipment Manager Profile Estimator Address B…" at bounding box center [234, 84] width 420 height 94
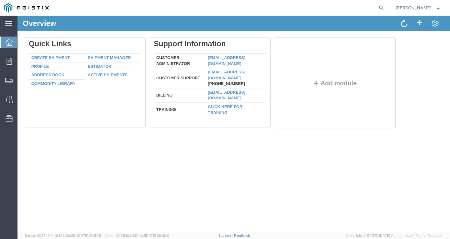
click at [43, 58] on div at bounding box center [86, 84] width 125 height 94
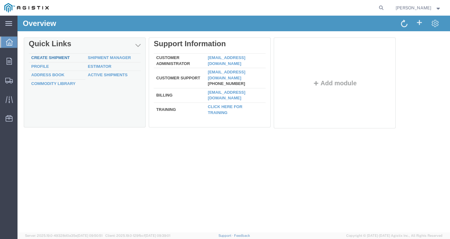
click at [61, 59] on link "Create Shipment" at bounding box center [50, 57] width 38 height 5
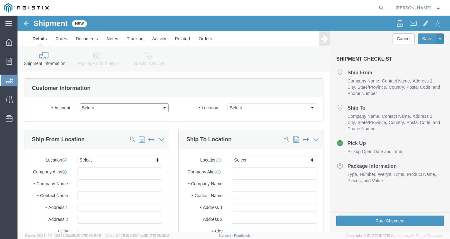
click select "Select PG&E Southwire Company"
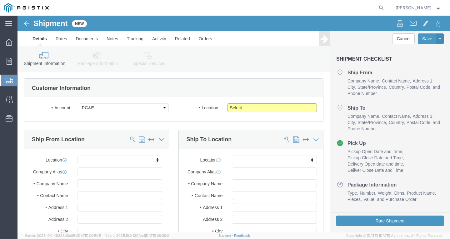
click select "Select All Others [GEOGRAPHIC_DATA] [GEOGRAPHIC_DATA] [GEOGRAPHIC_DATA] [GEOGRA…"
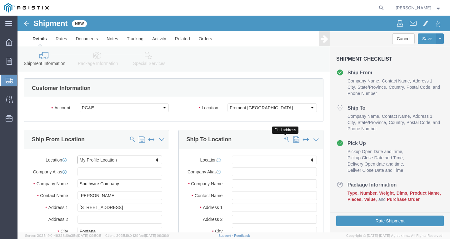
click span
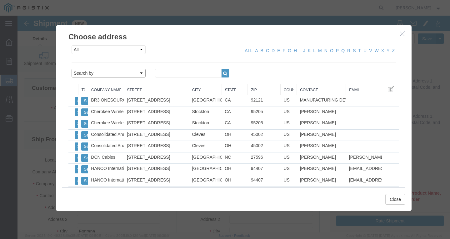
click select "Search by Address Book Name City Company Name Contact Name Country CustomerAlia…"
drag, startPoint x: 152, startPoint y: 57, endPoint x: 166, endPoint y: 60, distance: 15.0
click input "text"
click icon "button"
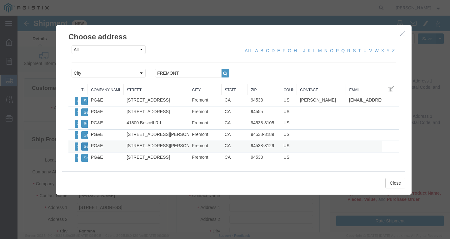
click button "Select"
click button "Close"
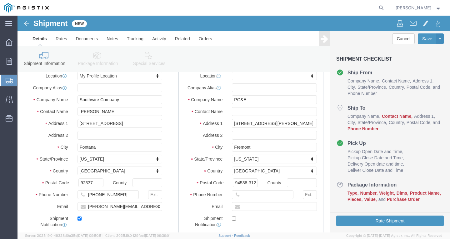
scroll to position [62, 0]
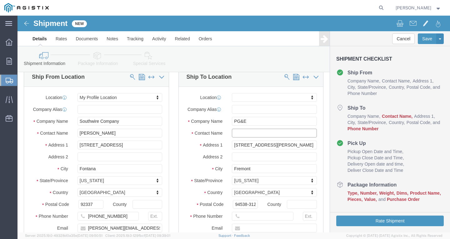
click input "text"
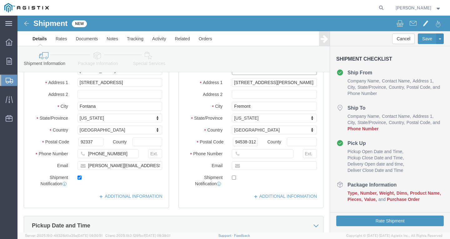
scroll to position [94, 0]
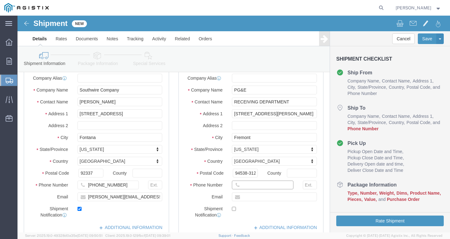
click input "text"
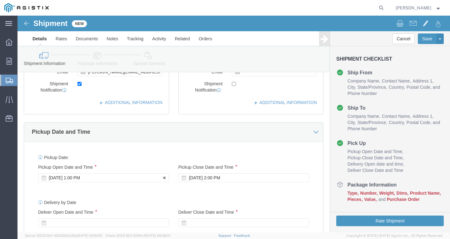
click div "Sep 17 2025 1:00 PM"
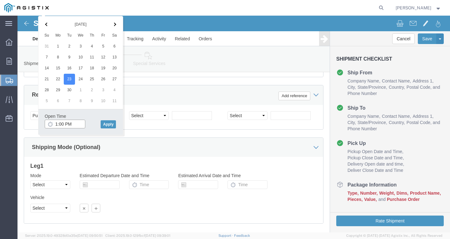
click input "1:00 PM"
click button "Apply"
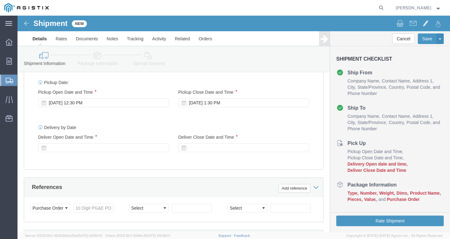
scroll to position [292, 0]
click div
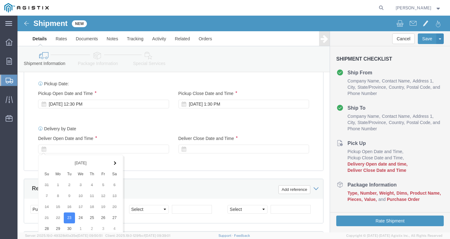
scroll to position [421, 0]
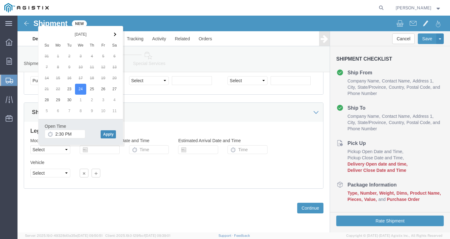
click button "Apply"
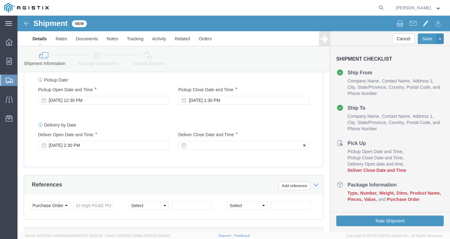
click div
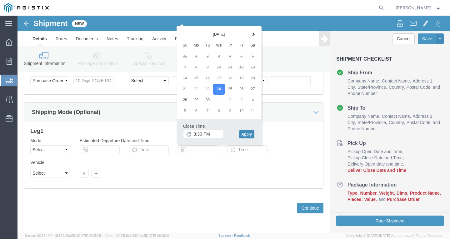
click button "Apply"
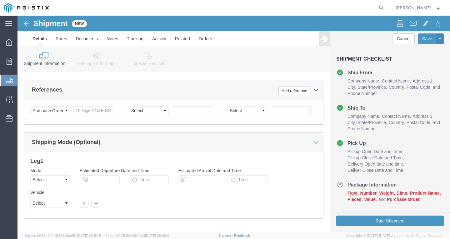
scroll to position [390, 0]
click input "text"
paste input "3501409208"
click select "Select Account Type Activity ID Airline Appointment Number ASN Batch Request # …"
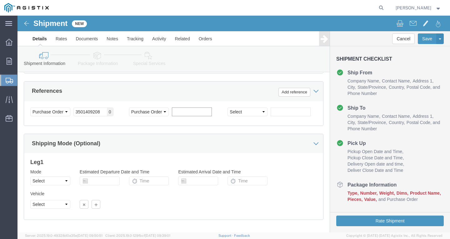
click input "text"
paste input "3501421147"
click select "Select Account Type Activity ID Airline Appointment Number ASN Batch Request # …"
drag, startPoint x: 271, startPoint y: 96, endPoint x: 363, endPoint y: 119, distance: 95.4
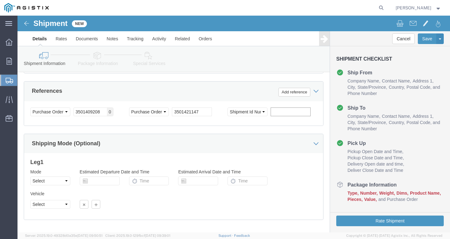
click input "text"
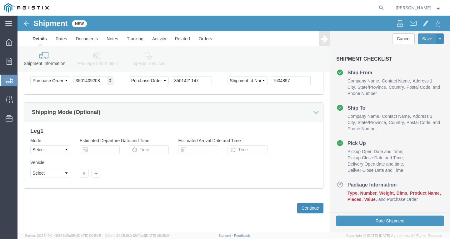
click button "Continue"
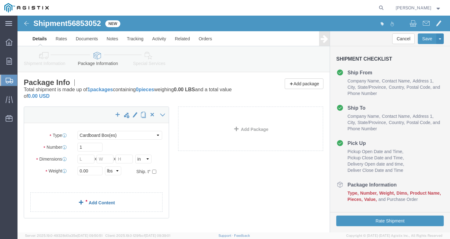
click link "Add Content"
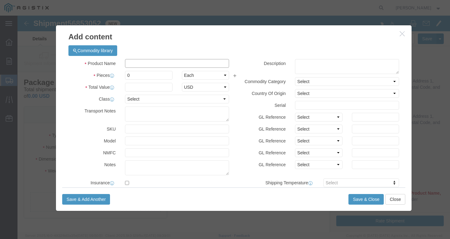
click input "text"
paste input "600VUD QX 350X3 AL 4/0/UL+ 2000R"
drag, startPoint x: 134, startPoint y: 61, endPoint x: 50, endPoint y: 64, distance: 84.0
click div "Pieces 0 Select Bag Barrels 100Board Feet Bottle Box Blister Pack Carats Can Ca…"
click button "Save & Close"
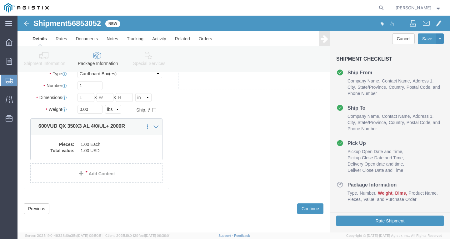
scroll to position [62, 0]
click link "Add Content"
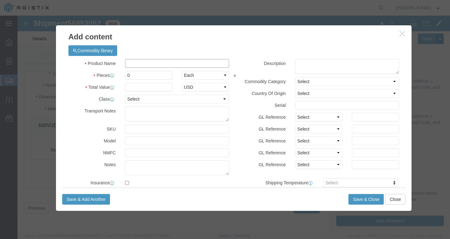
click input "text"
paste input "600VOH 6-7 AL POLY DUPLEX/PG&E 1000C"
click div "Pieces 0 Select Bag Barrels 100Board Feet Bottle Box Blister Pack Carats Can Ca…"
click button "Save & Close"
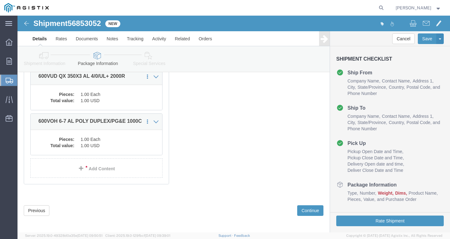
scroll to position [114, 0]
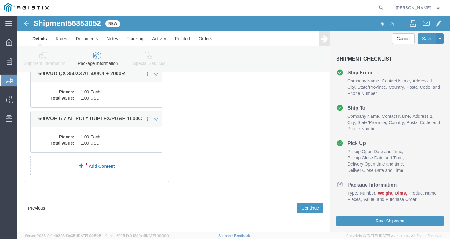
click link "Add Content"
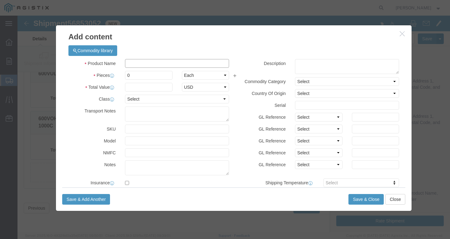
click input "text"
paste input "600VUD TX/YES 4/0 Str Al MOLLOY 1250R"
click button "Save & Close"
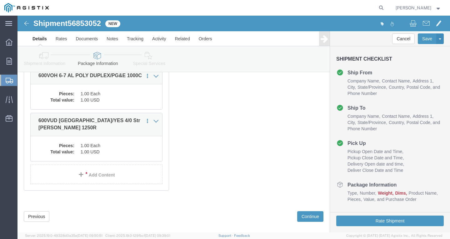
scroll to position [166, 0]
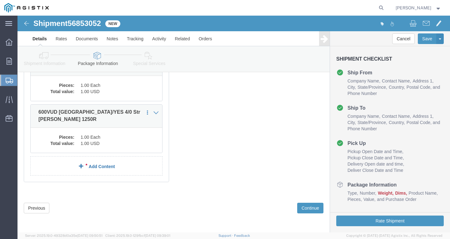
click link "Add Content"
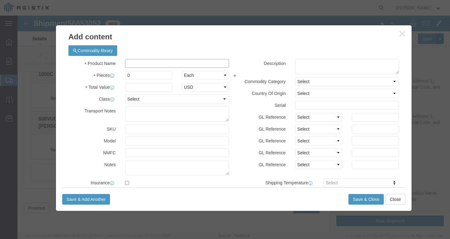
click input "text"
paste input "AAC 715.5-37 VIOLET 3.19kpR"
drag, startPoint x: 124, startPoint y: 58, endPoint x: 32, endPoint y: 55, distance: 92.2
click div "Add content Commodity library Product Name AAC 715.5-37 VIOLET 3.19kpR Pieces 0…"
click button "Save & Close"
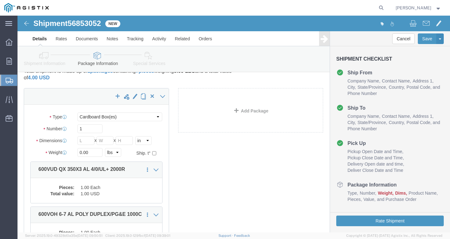
scroll to position [0, 0]
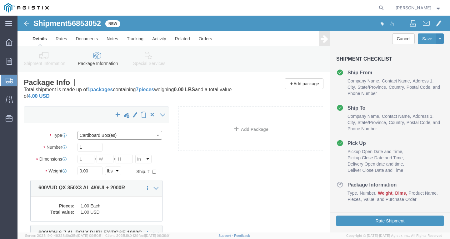
click select "Select Bulk Bundle(s) Cardboard Box(es) Carton(s) Crate(s) Drum(s) (Fiberboard)…"
drag, startPoint x: 77, startPoint y: 133, endPoint x: 25, endPoint y: 134, distance: 52.5
click div "Number 1"
drag, startPoint x: 51, startPoint y: 157, endPoint x: 45, endPoint y: 163, distance: 7.9
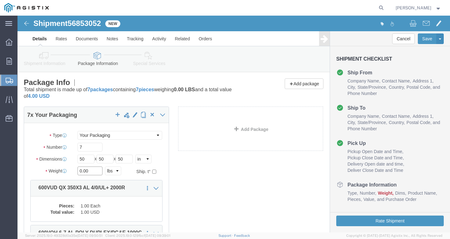
click div "Weight 0.00 Select kgs lbs Ship. t°"
click button "Rate Shipment"
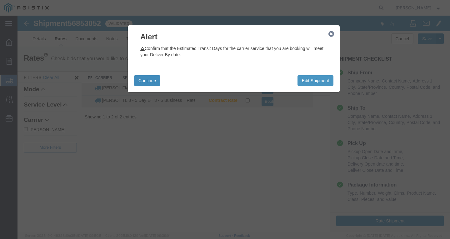
click at [151, 81] on button "Continue" at bounding box center [147, 80] width 26 height 11
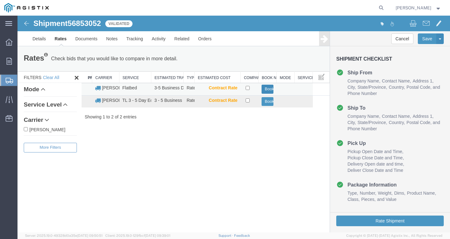
click at [267, 86] on button "Book" at bounding box center [267, 89] width 12 height 9
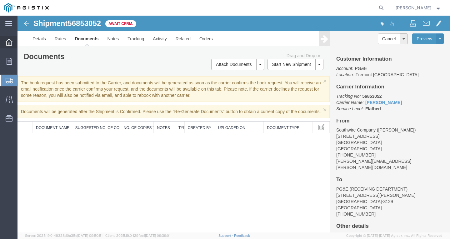
click at [2, 37] on div at bounding box center [8, 42] width 17 height 12
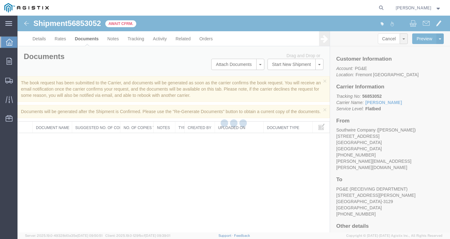
click at [7, 40] on icon at bounding box center [9, 42] width 7 height 7
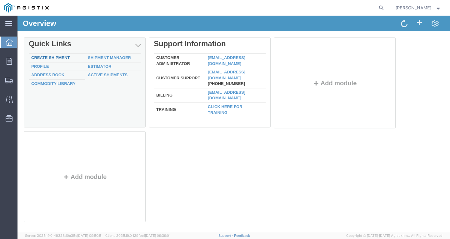
click at [45, 59] on link "Create Shipment" at bounding box center [50, 57] width 38 height 5
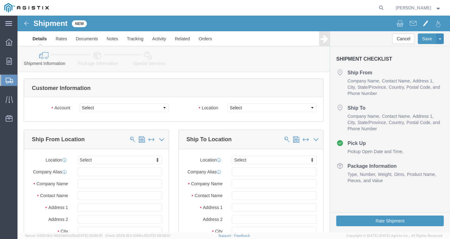
click div "Account Select PG&E Southwire Company"
click select "Select PG&E Southwire Company"
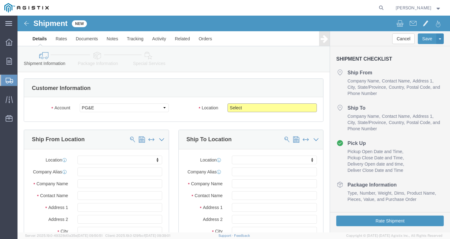
click select "Select All Others [GEOGRAPHIC_DATA] [GEOGRAPHIC_DATA] [GEOGRAPHIC_DATA] [GEOGRA…"
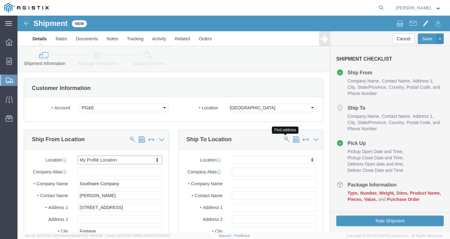
click span
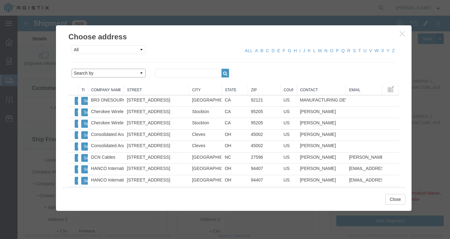
click select "Search by Address Book Name City Company Name Contact Name Country CustomerAlia…"
click input "text"
click icon "button"
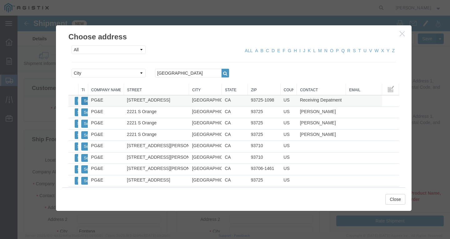
click button "Select"
click button "Close"
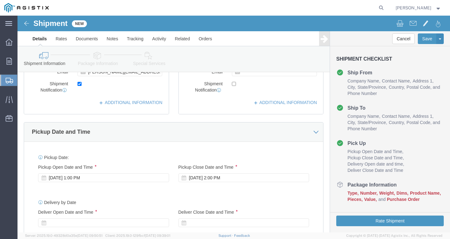
scroll to position [250, 0]
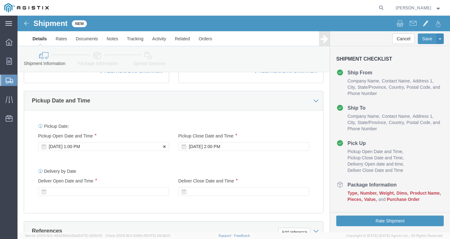
click div "Sep 17 2025 1:00 PM"
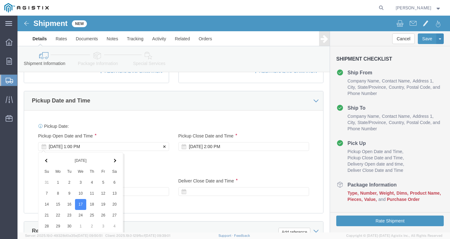
scroll to position [386, 0]
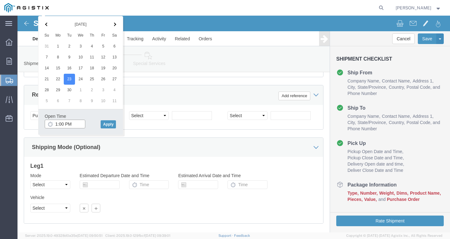
click input "1:00 PM"
click button "Apply"
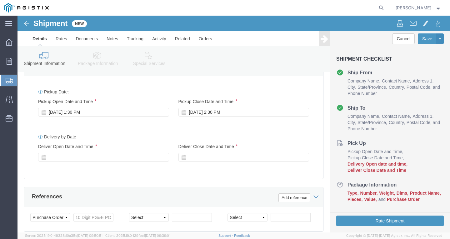
scroll to position [261, 0]
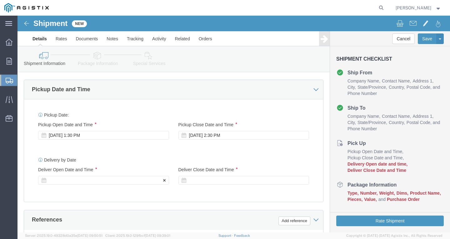
click div
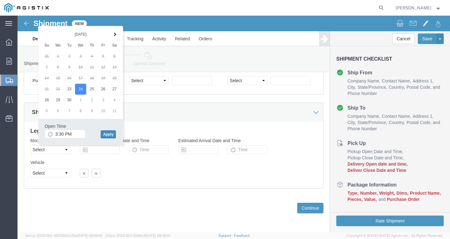
click button "Apply"
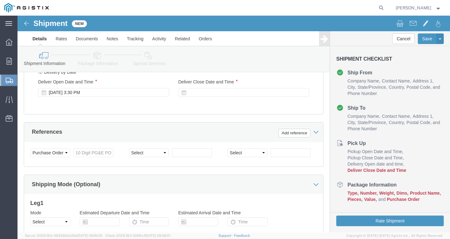
scroll to position [327, 0]
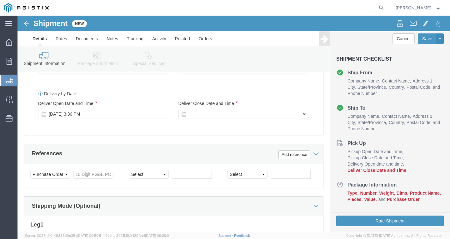
click div "Deliver Close Date Deliver Close Time Deliver Close Date and Time"
click div
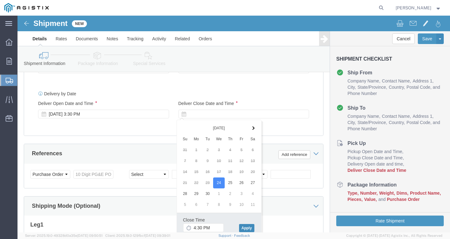
click button "Apply"
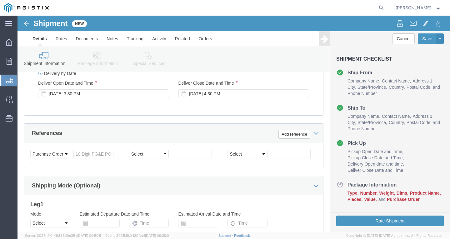
scroll to position [358, 0]
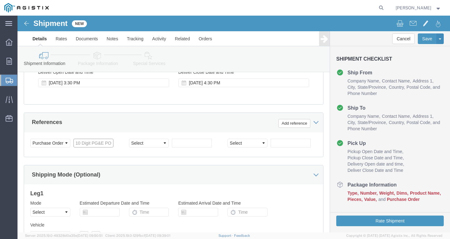
click input "text"
paste input "3501410253"
click select "Select Account Type Activity ID Airline Appointment Number ASN Batch Request # …"
click input "text"
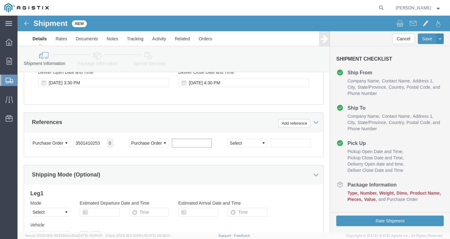
paste input "3501418392"
click select "Select Account Type Activity ID Airline Appointment Number ASN Batch Request # …"
click input "text"
paste input "3501421076"
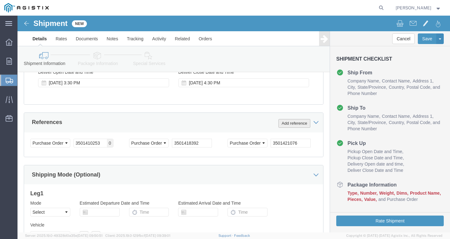
click button "Add reference"
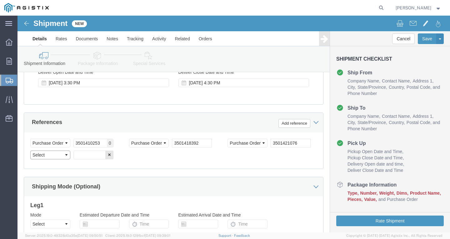
click select "Select Account Type Activity ID Airline Appointment Number ASN Batch Request # …"
drag, startPoint x: 72, startPoint y: 142, endPoint x: 93, endPoint y: 147, distance: 21.2
click input "text"
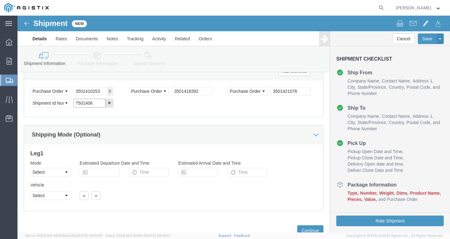
scroll to position [421, 0]
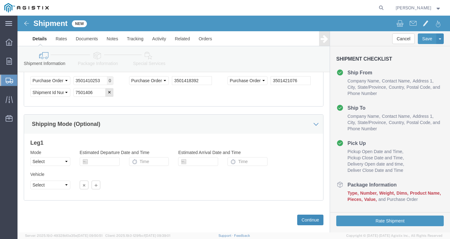
click button "Continue"
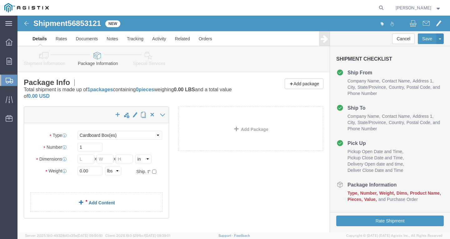
click link "Add Content"
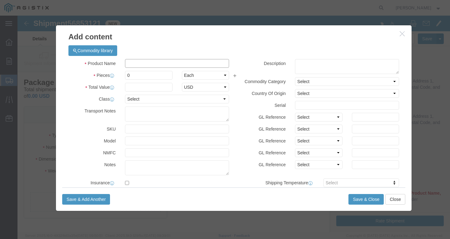
click input "text"
paste input "SSCC 10-7 CU 7/C XLP PVC 600V"
drag, startPoint x: 120, startPoint y: 57, endPoint x: 85, endPoint y: 72, distance: 38.4
click div "Add content Commodity library Product Name SSCC 10-7 CU 7/C XLP PVC 600V Pieces…"
click button "Save & Close"
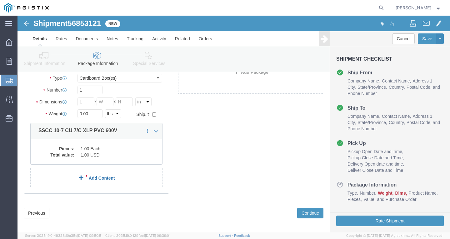
scroll to position [62, 0]
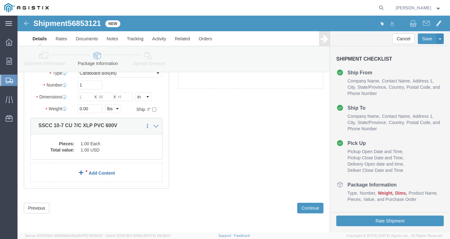
click link "Add Content"
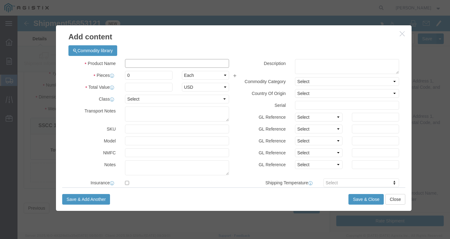
click input "text"
paste input "SSCC 10 S CU PVC BK 600V 500C"
drag, startPoint x: 123, startPoint y: 58, endPoint x: 56, endPoint y: 61, distance: 66.9
click div "Pieces 0 Select Bag Barrels 100Board Feet Bottle Box Blister Pack Carats Can Ca…"
click button "Save & Close"
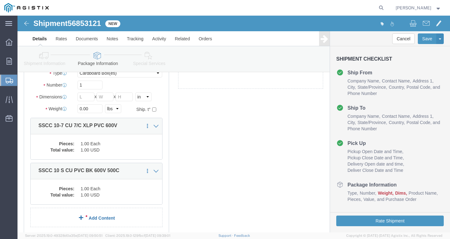
click link "Add Content"
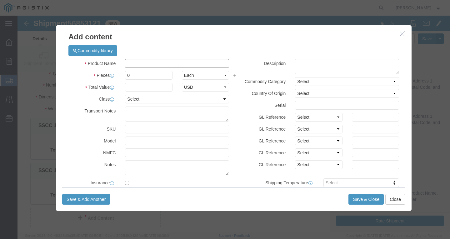
click input "text"
paste input "SSCC 8-7CU 4C XLP LCS CPE"
drag, startPoint x: 120, startPoint y: 61, endPoint x: 41, endPoint y: 58, distance: 79.1
click div "Commodity library Product Name SSCC 8-7CU 4C XLP LCS CPE Pieces 0 Select Bag Ba…"
click button "Save & Close"
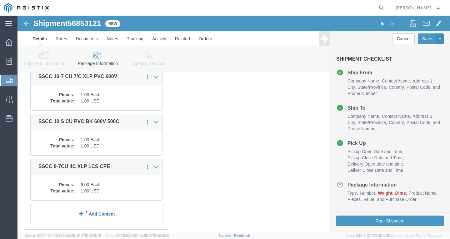
scroll to position [125, 0]
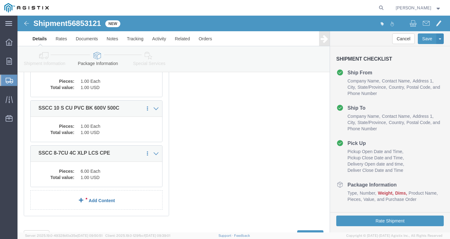
click link "Add Content"
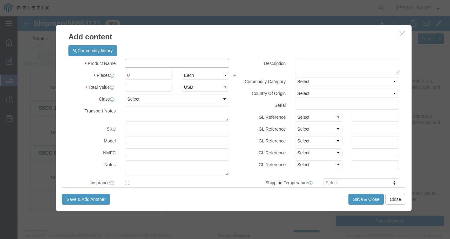
click input "text"
paste input "600VOHQX/LDPE4/0-7Al2/0-7AACNEUT+ 1000R"
drag, startPoint x: 102, startPoint y: 60, endPoint x: 40, endPoint y: 62, distance: 62.2
click div "Commodity library Product Name 600VOHQX/LDPE4/0-7Al2/0-7AACNEUT+ 1000R Pieces 0…"
click button "Save & Close"
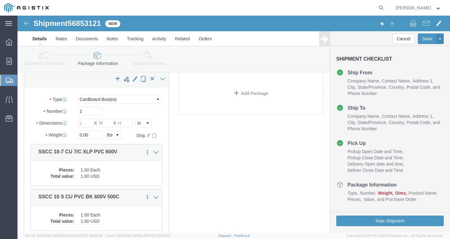
scroll to position [0, 0]
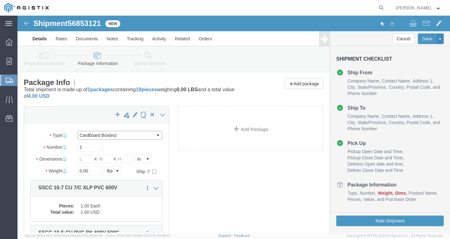
click select "Select Bulk Bundle(s) Cardboard Box(es) Carton(s) Crate(s) Drum(s) (Fiberboard)…"
drag, startPoint x: 74, startPoint y: 132, endPoint x: 83, endPoint y: 134, distance: 9.2
click input "1"
drag, startPoint x: 77, startPoint y: 157, endPoint x: 21, endPoint y: 156, distance: 55.6
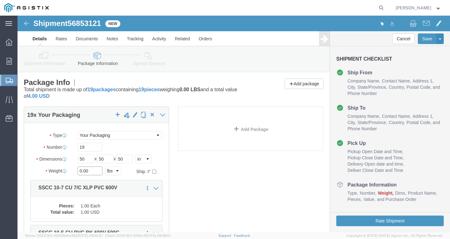
click div "Weight 0.00 Select kgs lbs Ship. t°"
click button "Rate Shipment"
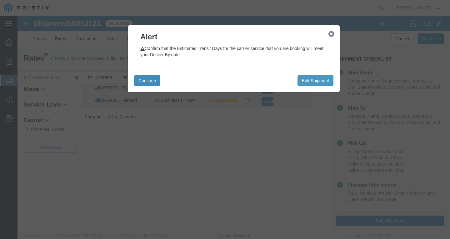
click at [150, 80] on button "Continue" at bounding box center [147, 80] width 26 height 11
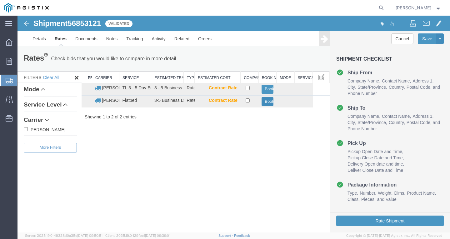
click at [262, 103] on button "Book" at bounding box center [267, 101] width 12 height 9
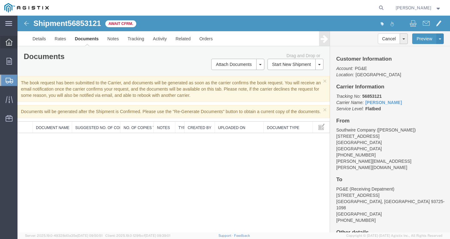
click at [5, 42] on div at bounding box center [8, 42] width 17 height 12
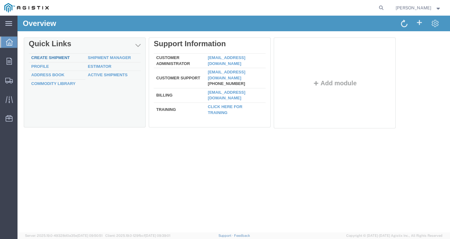
click at [42, 56] on link "Create Shipment" at bounding box center [50, 57] width 38 height 5
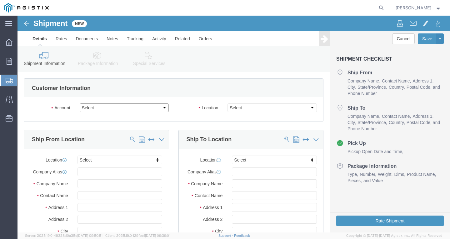
click select "Select PG&E Southwire Company"
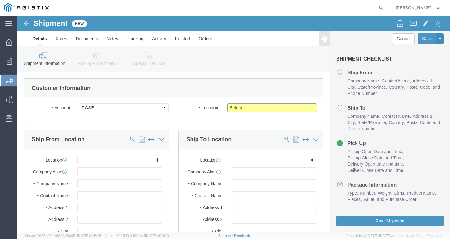
click select "Select All Others [GEOGRAPHIC_DATA] [GEOGRAPHIC_DATA] [GEOGRAPHIC_DATA] [GEOGRA…"
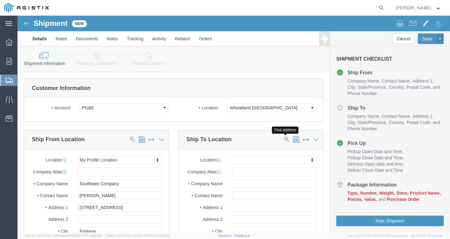
click span
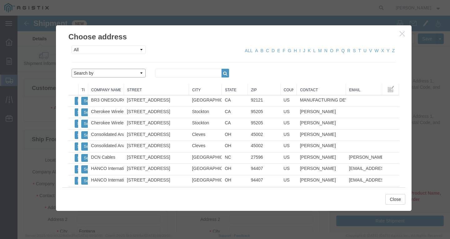
drag, startPoint x: 118, startPoint y: 59, endPoint x: 110, endPoint y: 57, distance: 7.9
click select "Search by Address Book Name City Company Name Contact Name Country CustomerAlia…"
drag, startPoint x: 139, startPoint y: 57, endPoint x: 276, endPoint y: 87, distance: 140.6
click input "text"
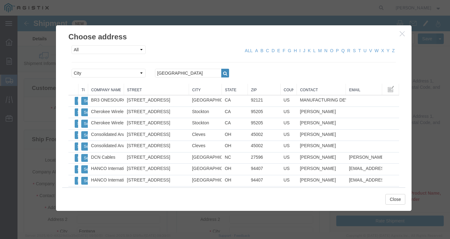
click button "button"
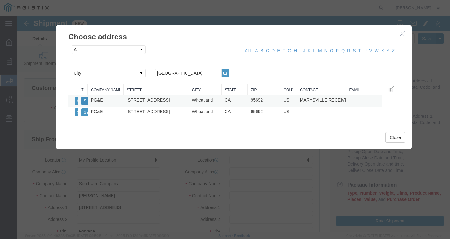
click button "Select"
click button "Close"
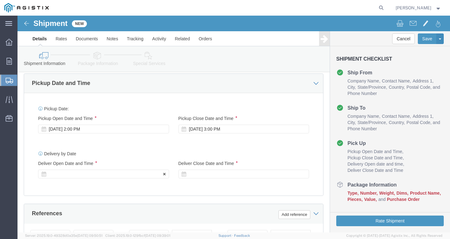
scroll to position [281, 0]
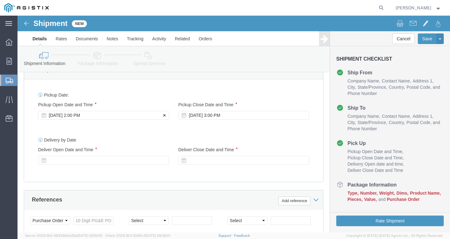
click div "[DATE] 2:00 PM"
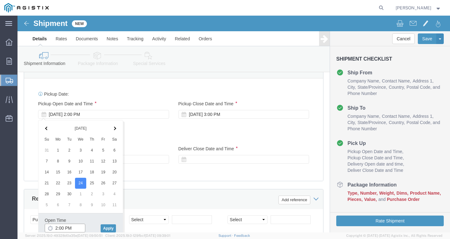
click input "2:00 PM"
click button "Apply"
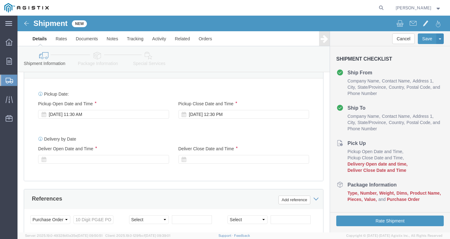
click div
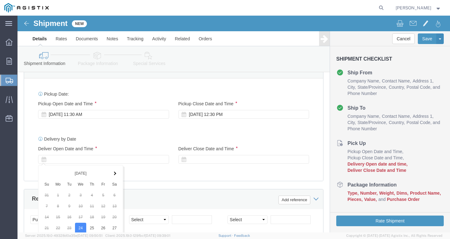
scroll to position [421, 0]
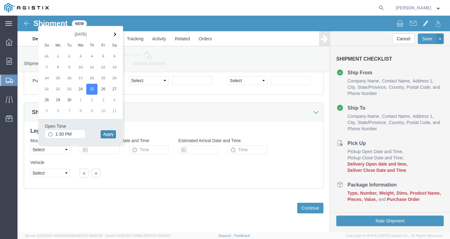
click button "Apply"
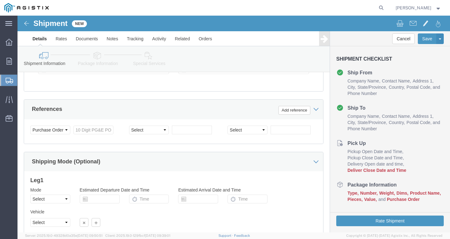
scroll to position [327, 0]
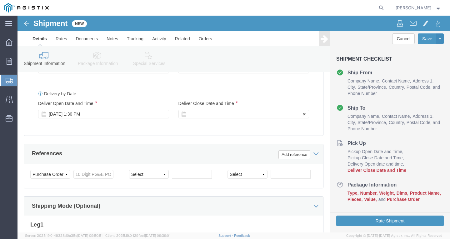
click div
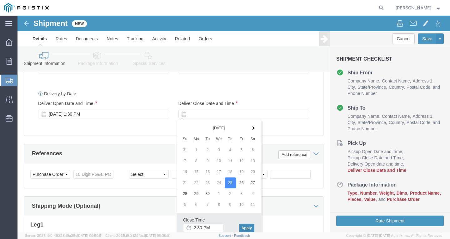
click button "Apply"
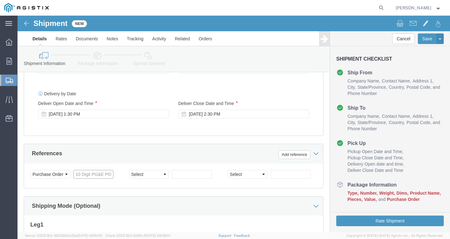
click input "text"
paste input "3501414539"
click select "Select Account Type Activity ID Airline Appointment Number ASN Batch Request # …"
click input "text"
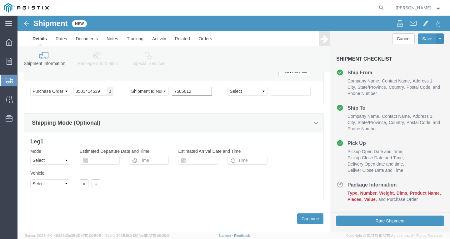
scroll to position [421, 0]
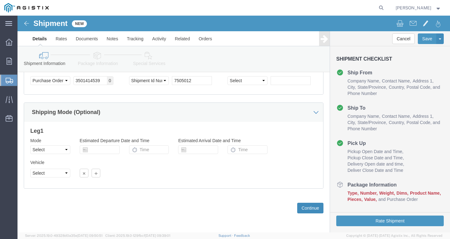
click button "Continue"
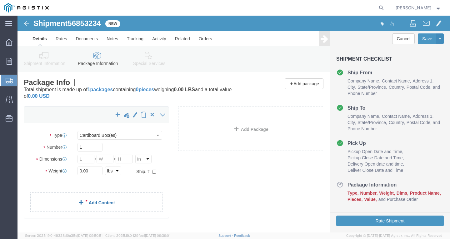
click link "Add Content"
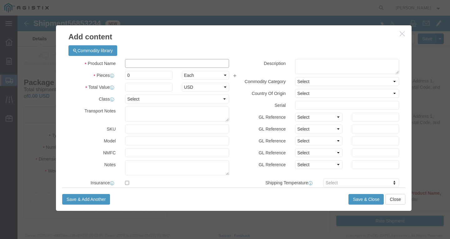
click input "text"
paste input "600VUD TX/YS 350 Str Al WESLEYAN+ 1000R"
drag, startPoint x: 132, startPoint y: 59, endPoint x: 24, endPoint y: 60, distance: 108.7
click div "Add content Commodity library Product Name 600VUD TX/YS 350 Str Al WESLEYAN+ 10…"
click button "Save & Close"
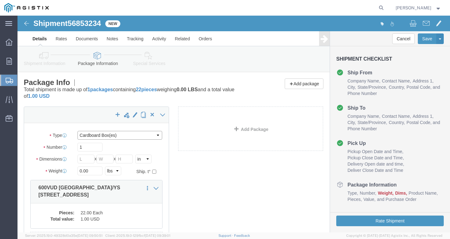
click select "Select Bulk Bundle(s) Cardboard Box(es) Carton(s) Crate(s) Drum(s) (Fiberboard)…"
drag, startPoint x: 52, startPoint y: 130, endPoint x: 109, endPoint y: 147, distance: 60.2
click div "Number 1"
drag, startPoint x: 4, startPoint y: 179, endPoint x: -13, endPoint y: 163, distance: 23.0
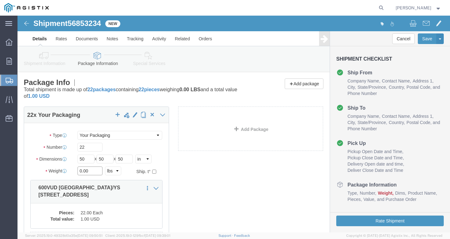
click html "Shipment 56853234 New Details Rates Documents Notes Tracking Activity Related O…"
click button "Rate Shipment"
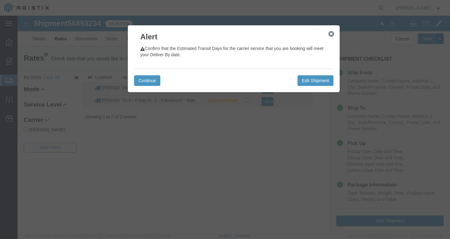
click at [146, 74] on div "Continue Edit Shipment" at bounding box center [233, 80] width 199 height 23
click at [146, 80] on button "Continue" at bounding box center [147, 80] width 26 height 11
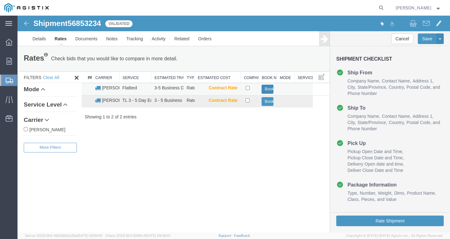
click at [270, 88] on button "Book" at bounding box center [267, 89] width 12 height 9
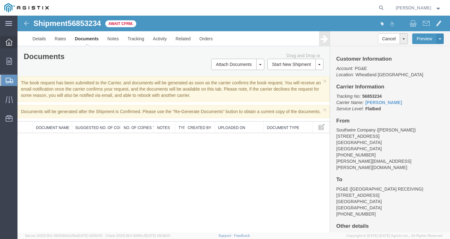
click at [12, 43] on icon at bounding box center [9, 42] width 7 height 7
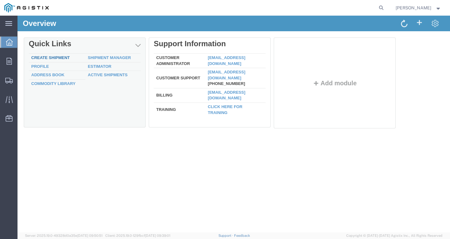
click at [42, 57] on link "Create Shipment" at bounding box center [50, 57] width 38 height 5
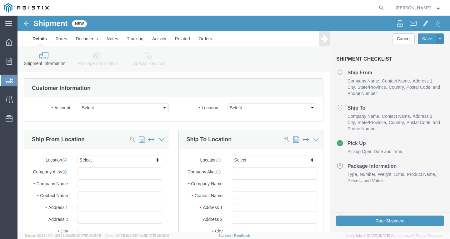
click select "Select PG&E Southwire Company"
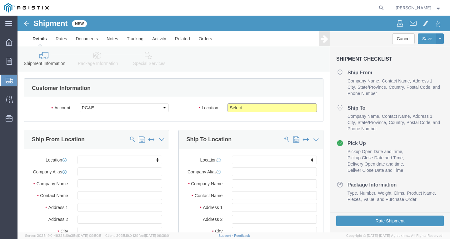
click select "Select All Others [GEOGRAPHIC_DATA] [GEOGRAPHIC_DATA] [GEOGRAPHIC_DATA] [GEOGRA…"
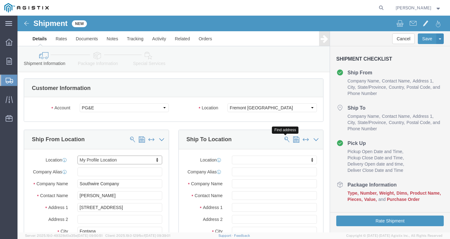
click span
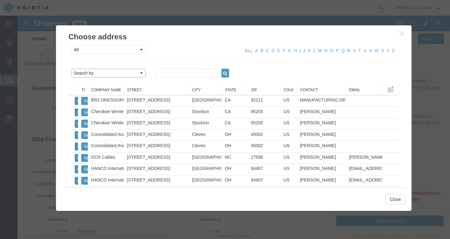
click select "Search by Address Book Name City Company Name Contact Name Country CustomerAlia…"
click input "text"
click icon "button"
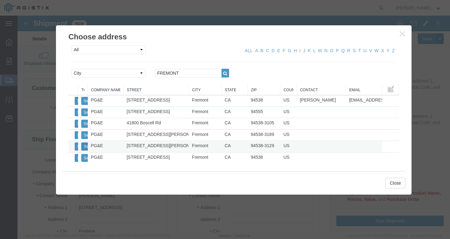
click button "Select"
click button "Close"
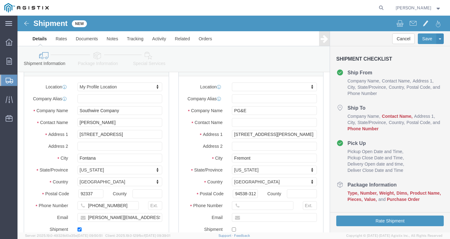
scroll to position [62, 0]
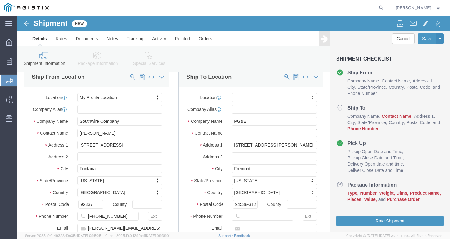
drag, startPoint x: 227, startPoint y: 117, endPoint x: 245, endPoint y: 122, distance: 19.5
click input "text"
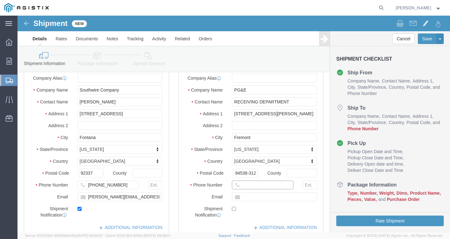
click input "text"
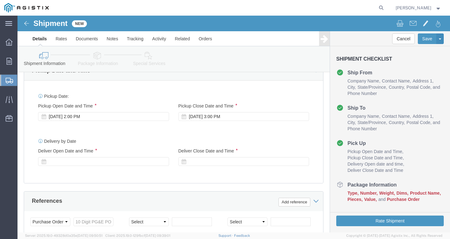
scroll to position [281, 0]
click div "[DATE] 2:00 PM"
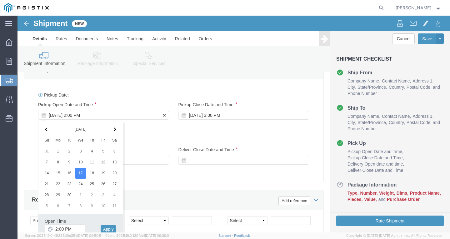
scroll to position [282, 0]
click input "2:00 PM"
click button "Apply"
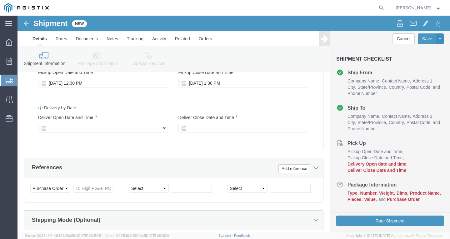
click div
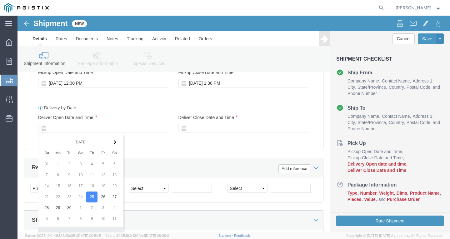
scroll to position [421, 0]
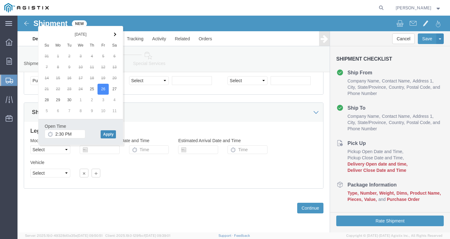
click button "Apply"
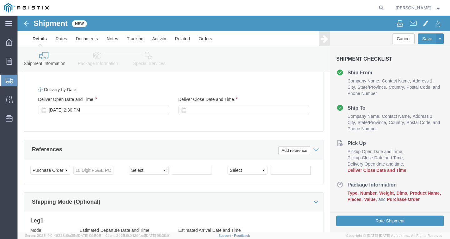
scroll to position [327, 0]
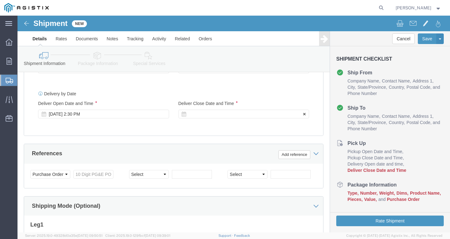
click div
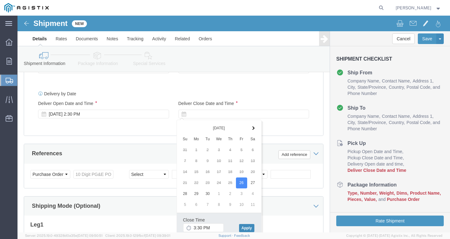
click button "Apply"
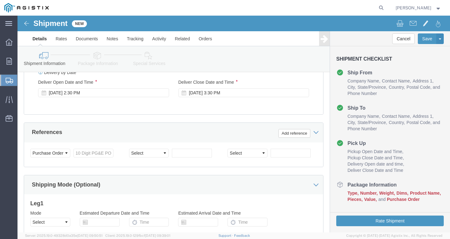
scroll to position [358, 0]
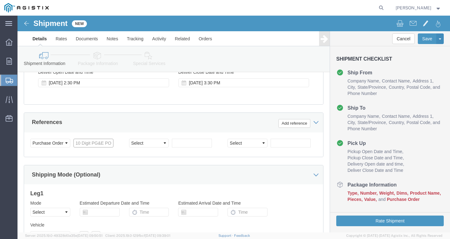
click input "text"
paste input "3501412313"
click select "Select Account Type Activity ID Airline Appointment Number ASN Batch Request # …"
click input "text"
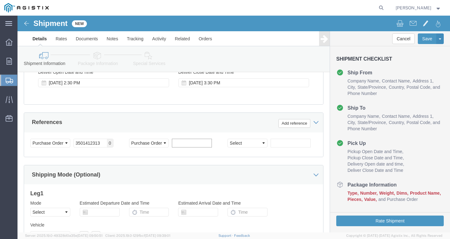
paste input "3501418119"
click select "Select Account Type Activity ID Airline Appointment Number ASN Batch Request # …"
drag, startPoint x: 257, startPoint y: 126, endPoint x: 284, endPoint y: 131, distance: 27.6
click input "text"
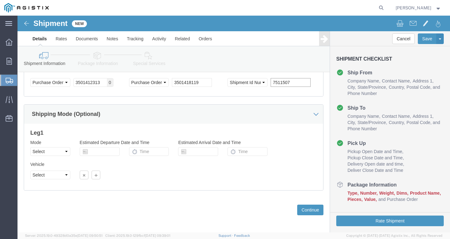
scroll to position [421, 0]
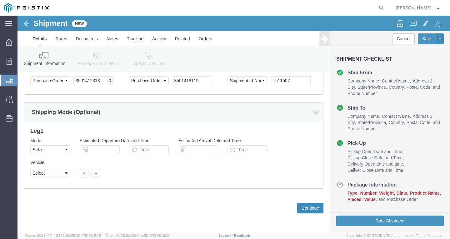
click button "Continue"
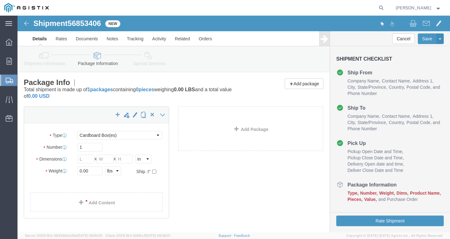
click link "Add Content"
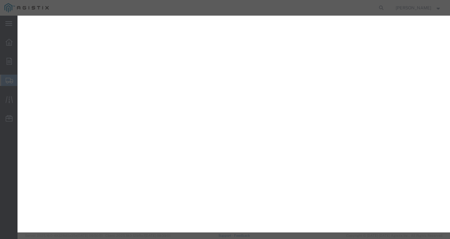
select select "CBOX"
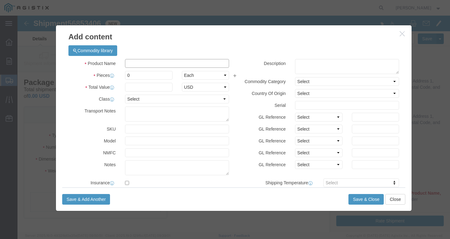
click input "text"
paste input "CCU/LDPE 6 SOL SD CU 60 MILS 260Sp"
type input "CCU/LDPE 6 SOL SD CU 60 MILS 260Sp"
type input "1"
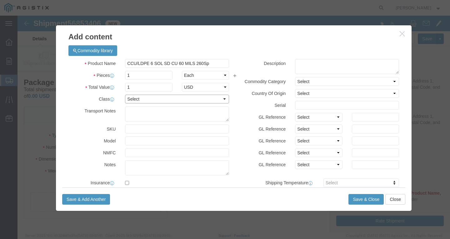
select select "100"
click button "Save & Close"
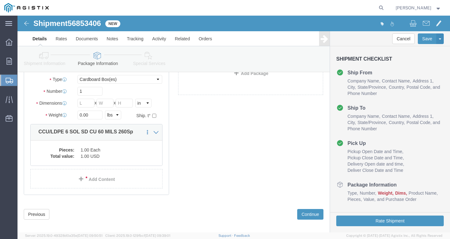
scroll to position [62, 0]
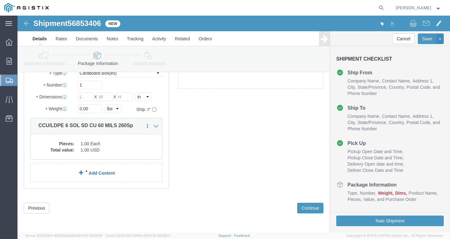
click link "Add Content"
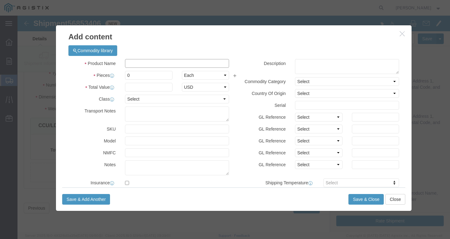
click input "text"
paste input "600VUD [GEOGRAPHIC_DATA]/YES 1/0 Str Al BRENAU 350C"
type input "600VUD [GEOGRAPHIC_DATA]/YES 1/0 Str Al BRENAU 350C"
type input "1"
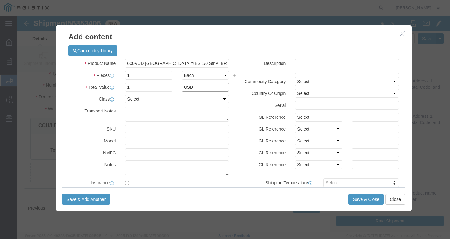
select select "USD"
select select "100"
click button "Save & Close"
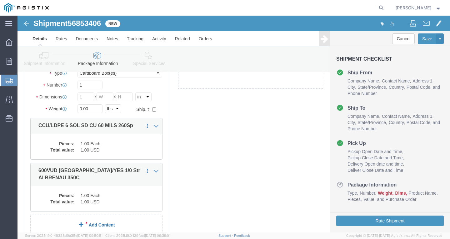
click link "Add Content"
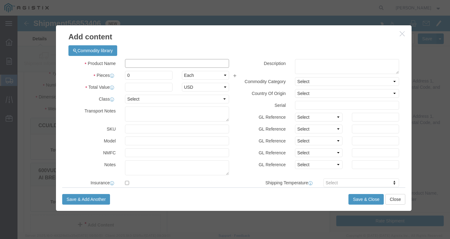
click input "text"
paste input "AAC 397.5-19 CANNA 1900pR"
type input "AAC 397.5-19 CANNA 1900pR"
drag, startPoint x: 130, startPoint y: 60, endPoint x: 73, endPoint y: 74, distance: 58.8
click div "Add content Commodity library Product Name AAC 397.5-19 CANNA 1900pR Pieces 0 S…"
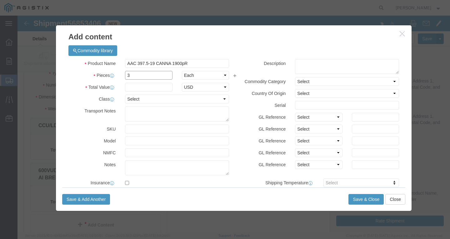
type input "3"
type input "1"
select select "USD"
select select "100"
click button "Save & Close"
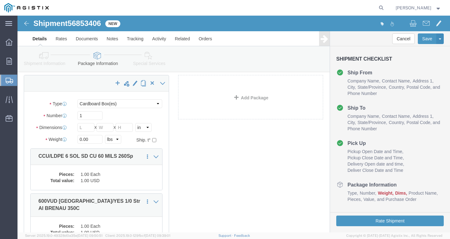
scroll to position [31, 0]
click select "Select Bulk Bundle(s) Cardboard Box(es) Carton(s) Crate(s) Drum(s) (Fiberboard)…"
select select "YRPK"
click select "Select Bulk Bundle(s) Cardboard Box(es) Carton(s) Crate(s) Drum(s) (Fiberboard)…"
click html "Shipment 56853406 New Details Rates Documents Notes Tracking Activity Related O…"
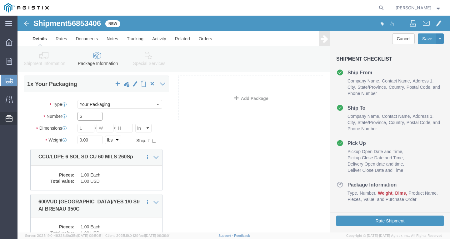
type input "5"
type input "50"
drag, startPoint x: 78, startPoint y: 124, endPoint x: -10, endPoint y: 131, distance: 88.1
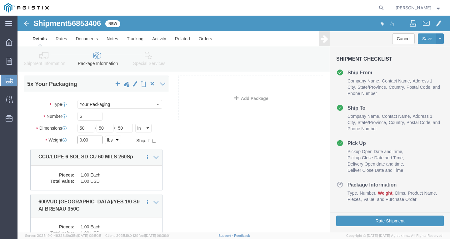
click html "Shipment 56853406 New Details Rates Documents Notes Tracking Activity Related O…"
type input "7194"
click button "Rate Shipment"
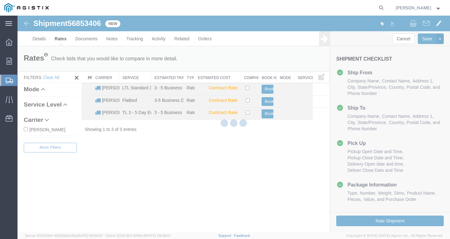
scroll to position [0, 0]
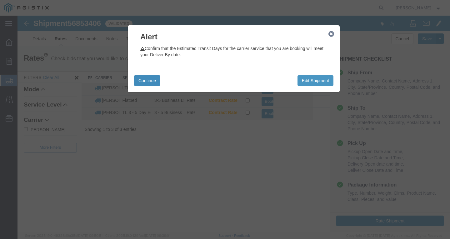
click at [157, 83] on button "Continue" at bounding box center [147, 80] width 26 height 11
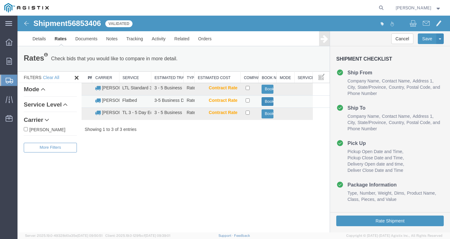
click at [270, 101] on button "Book" at bounding box center [267, 101] width 12 height 9
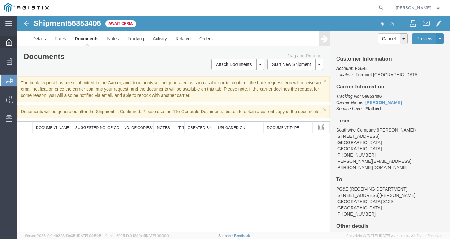
click at [6, 38] on div at bounding box center [8, 42] width 17 height 12
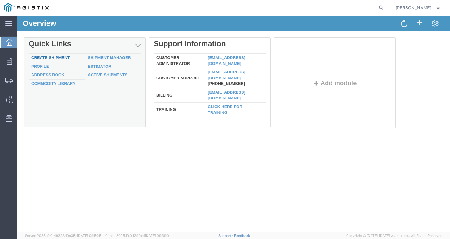
click at [47, 58] on link "Create Shipment" at bounding box center [50, 57] width 38 height 5
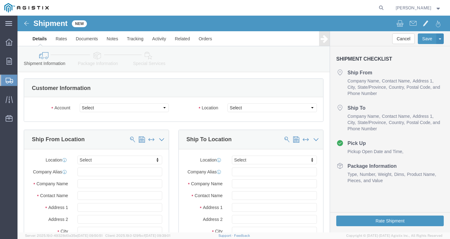
click select "Select PG&E Southwire Company"
select select "9596"
click select "Select PG&E Southwire Company"
select select "PURCHORD"
select select
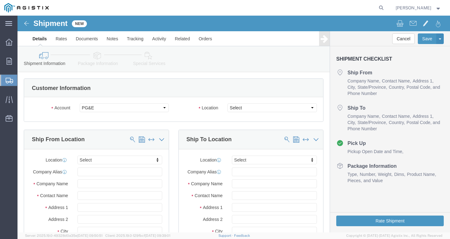
select select
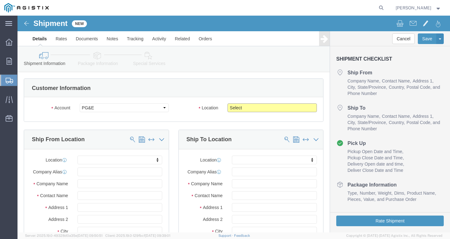
click select "Select All Others [GEOGRAPHIC_DATA] [GEOGRAPHIC_DATA] [GEOGRAPHIC_DATA] [GEOGRA…"
select select "19745"
click select "Select All Others [GEOGRAPHIC_DATA] [GEOGRAPHIC_DATA] [GEOGRAPHIC_DATA] [GEOGRA…"
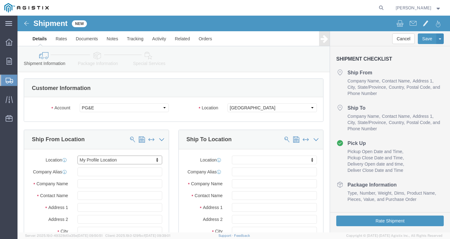
select select "MYPROFILE"
type input "Southwire Company"
type input "[PERSON_NAME]"
type input "[STREET_ADDRESS]"
type input "Fontana"
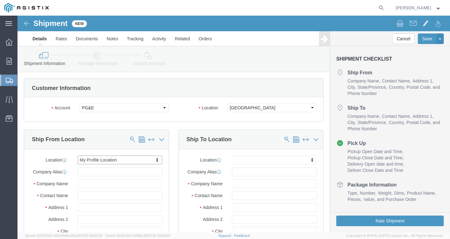
type input "92337"
type input "[PHONE_NUMBER]"
type input "[PERSON_NAME][EMAIL_ADDRESS][PERSON_NAME][DOMAIN_NAME]"
checkbox input "true"
select select "CA"
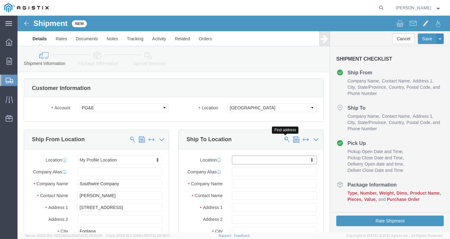
click span
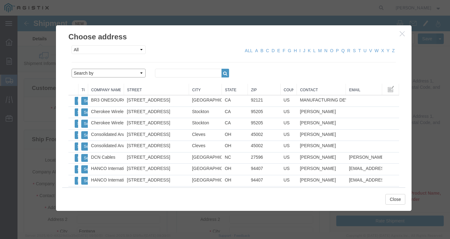
click select "Search by Address Book Name City Company Name Contact Name Country CustomerAlia…"
select select "city"
click select "Search by Address Book Name City Company Name Contact Name Country CustomerAlia…"
click input "text"
type input "[GEOGRAPHIC_DATA]"
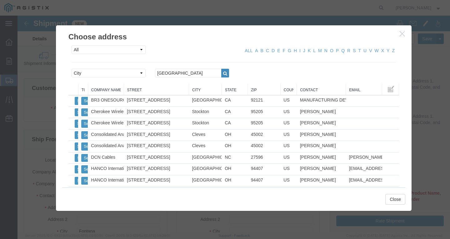
click button "button"
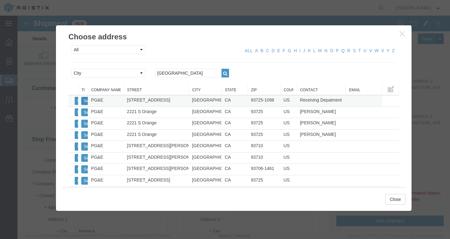
click button "Select"
select select
type input "PG&E"
type input "Receiving Depatment"
type input "[STREET_ADDRESS]"
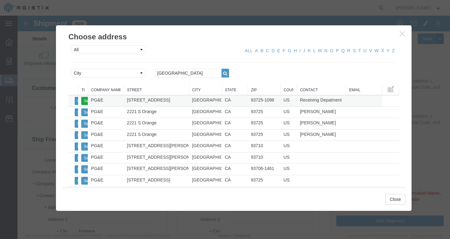
type input "[GEOGRAPHIC_DATA]"
type input "93725-1098"
type input "[PHONE_NUMBER]"
select select "CA"
click button "Close"
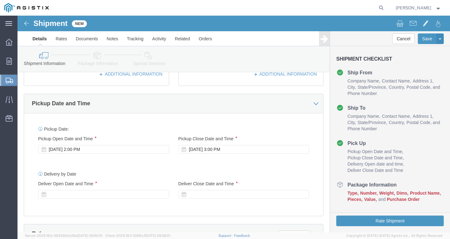
scroll to position [250, 0]
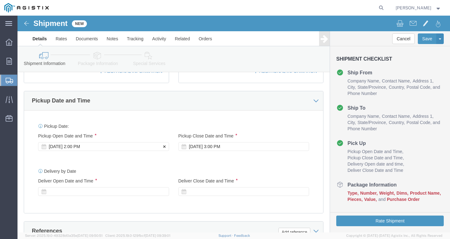
click div "[DATE] 2:00 PM"
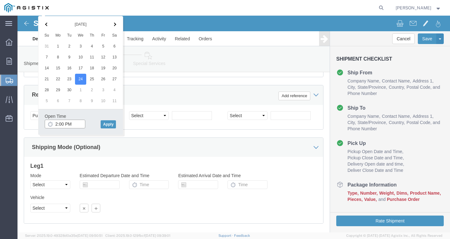
click input "2:00 PM"
type input "1:30 PM"
click button "Apply"
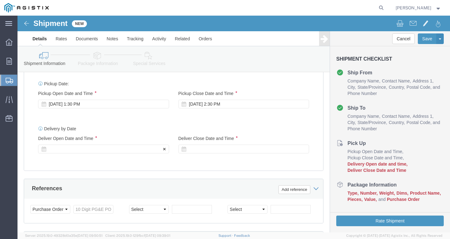
click div
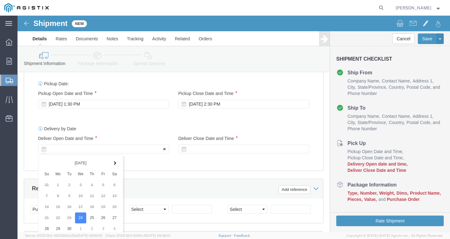
scroll to position [421, 0]
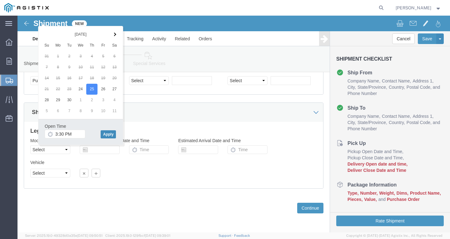
drag, startPoint x: 94, startPoint y: 118, endPoint x: 130, endPoint y: 138, distance: 40.9
click button "Apply"
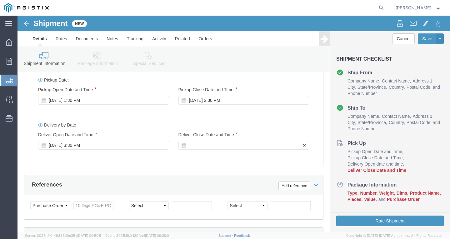
click div
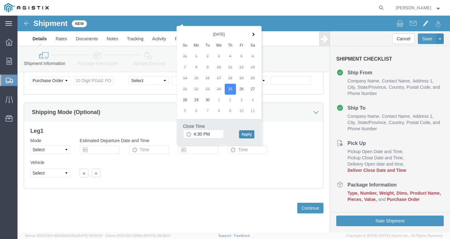
click button "Apply"
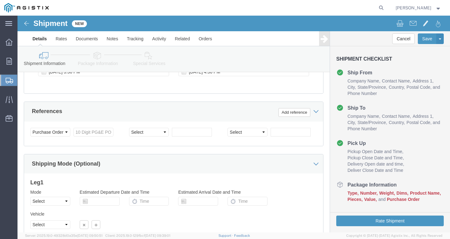
scroll to position [358, 0]
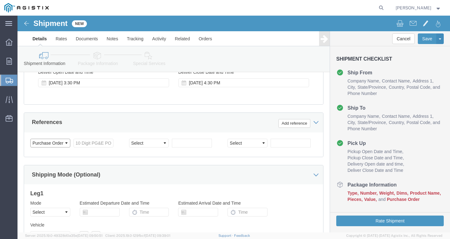
click select "Select Account Type Activity ID Airline Appointment Number ASN Batch Request # …"
click input "text"
paste input "3501421149"
type input "3501421149"
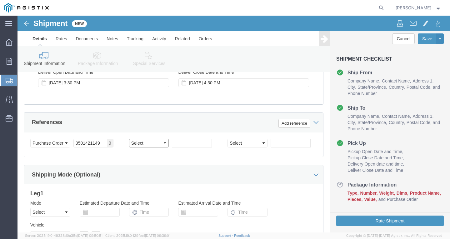
click select "Select Account Type Activity ID Airline Appointment Number ASN Batch Request # …"
select select "SHIPMENTIDNUM"
click select "Select Account Type Activity ID Airline Appointment Number ASN Batch Request # …"
click input "text"
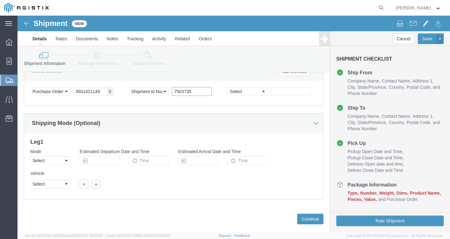
scroll to position [421, 0]
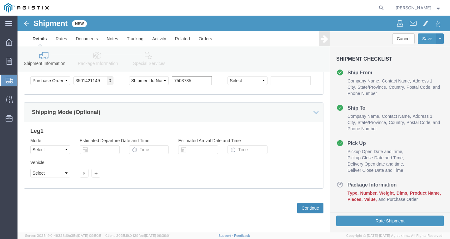
type input "7503735"
click button "Continue"
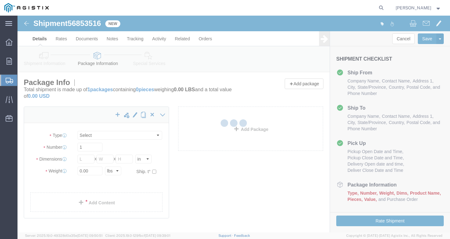
select select "CBOX"
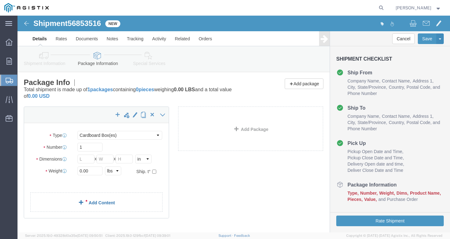
click link "Add Content"
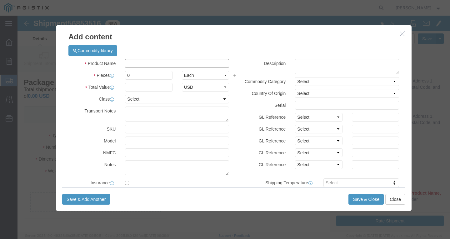
click input "text"
paste input "AAC 715.5-37 VIOLET 3.19kpR"
type input "AAC 715.5-37 VIOLET 3.19kpR"
drag, startPoint x: 79, startPoint y: 57, endPoint x: 26, endPoint y: 59, distance: 53.4
click div "Add content Commodity library Product Name AAC 715.5-37 VIOLET 3.19kpR Pieces 0…"
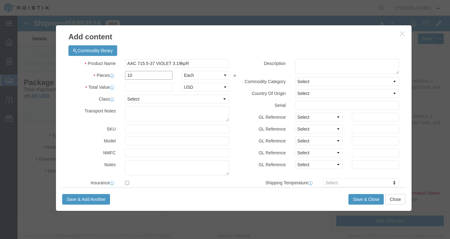
type input "10"
type input "1"
select select "USD"
select select "100"
click button "Save & Close"
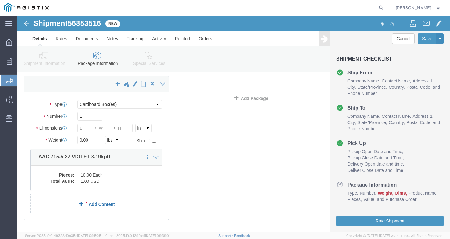
scroll to position [31, 0]
click link "Add Content"
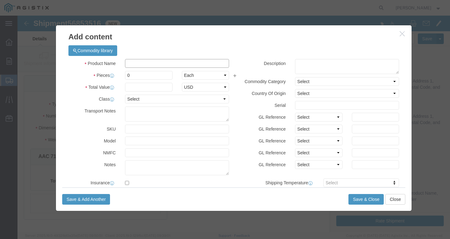
click input "text"
paste input "600VOH 6-7 AL POLY DUPLEX/PG&E 1000C"
type input "600VOH 6-7 AL POLY DUPLEX/PG&E 1000C"
drag, startPoint x: 136, startPoint y: 58, endPoint x: 34, endPoint y: 65, distance: 101.7
click div "Add content Commodity library Product Name 600VOH 6-7 AL POLY DUPLEX/PG&E 1000C…"
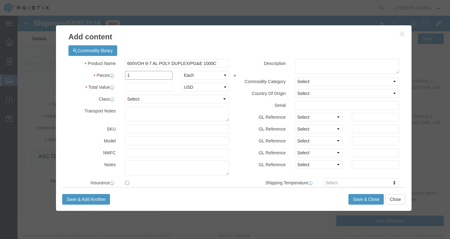
type input "1"
select select "USD"
select select "100"
click button "Save & Close"
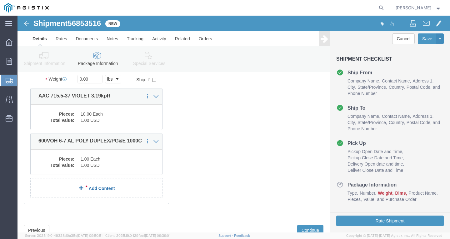
scroll to position [94, 0]
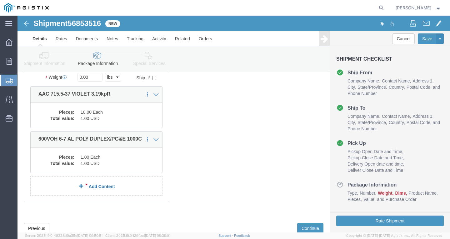
click link "Add Content"
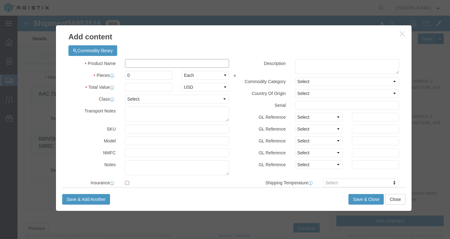
click input "text"
paste input "SSCC 8-7 CU XLP BR 600V 5kR"
type input "SSCC 8-7 CU XLP BR 600V 5kR"
drag, startPoint x: 129, startPoint y: 57, endPoint x: 33, endPoint y: 66, distance: 96.5
click div "Add content Commodity library Product Name SSCC 8-7 CU XLP BR 600V 5kR Pieces 0…"
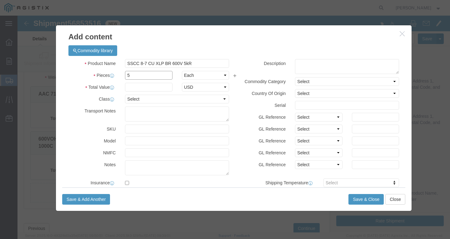
type input "5"
type input "1"
select select "USD"
select select "100"
click button "Save & Close"
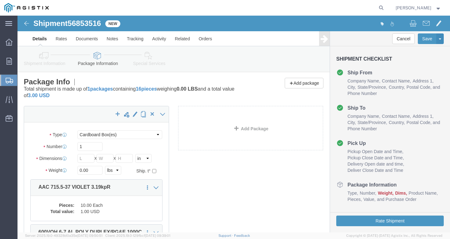
scroll to position [0, 0]
drag, startPoint x: 124, startPoint y: 120, endPoint x: 119, endPoint y: 120, distance: 5.0
click select "Select Bulk Bundle(s) Cardboard Box(es) Carton(s) Crate(s) Drum(s) (Fiberboard)…"
select select "YRPK"
click select "Select Bulk Bundle(s) Cardboard Box(es) Carton(s) Crate(s) Drum(s) (Fiberboard)…"
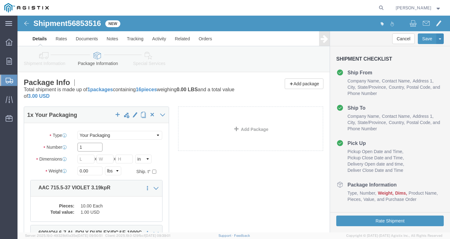
click input "1"
type input "16"
type input "50"
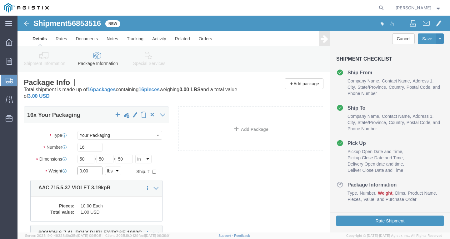
drag, startPoint x: 70, startPoint y: 155, endPoint x: 43, endPoint y: 154, distance: 27.5
click div "Weight 0.00 Select kgs lbs Ship. t°"
type input "34525"
click button "Rate Shipment"
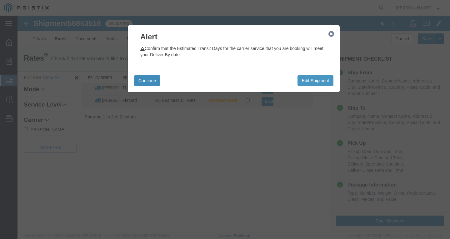
click at [154, 82] on button "Continue" at bounding box center [147, 80] width 26 height 11
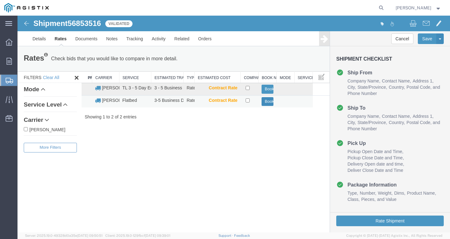
click at [265, 103] on button "Book" at bounding box center [267, 101] width 12 height 9
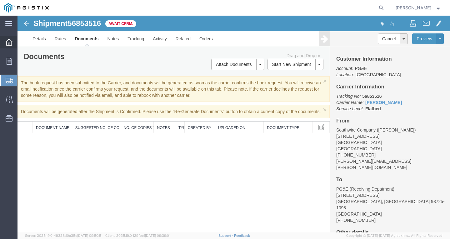
click at [11, 42] on icon at bounding box center [9, 42] width 7 height 7
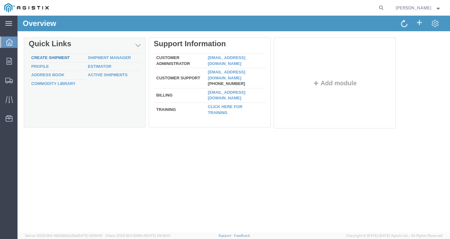
click at [45, 56] on link "Create Shipment" at bounding box center [50, 57] width 38 height 5
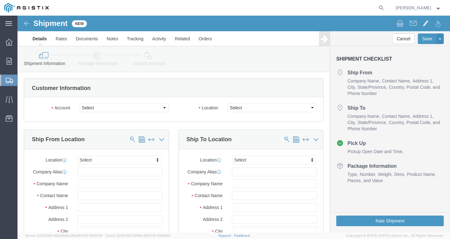
click select "Select PG&E Southwire Company"
select select "9596"
click select "Select PG&E Southwire Company"
select select "PURCHORD"
select select
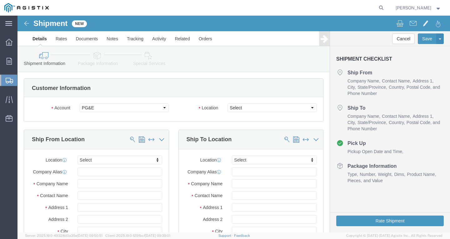
select select
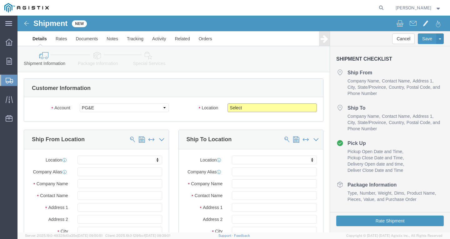
drag, startPoint x: 263, startPoint y: 94, endPoint x: 241, endPoint y: 93, distance: 21.2
click select "Select All Others [GEOGRAPHIC_DATA] [GEOGRAPHIC_DATA] [GEOGRAPHIC_DATA] [GEOGRA…"
select select "19745"
click select "Select All Others [GEOGRAPHIC_DATA] [GEOGRAPHIC_DATA] [GEOGRAPHIC_DATA] [GEOGRA…"
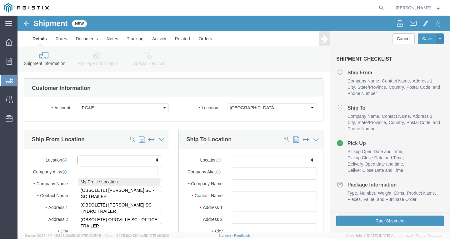
select select "MYPROFILE"
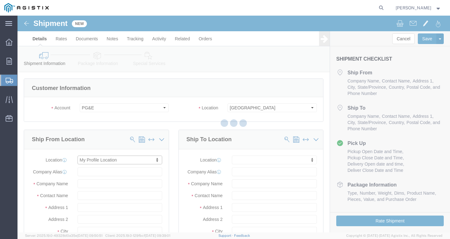
type input "Southwire Company"
type input "[PERSON_NAME]"
type input "[STREET_ADDRESS]"
type input "Fontana"
type input "92337"
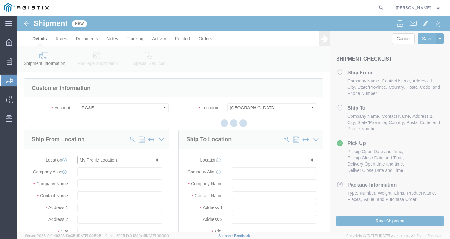
type input "[PHONE_NUMBER]"
type input "[PERSON_NAME][EMAIL_ADDRESS][PERSON_NAME][DOMAIN_NAME]"
checkbox input "true"
select select "CA"
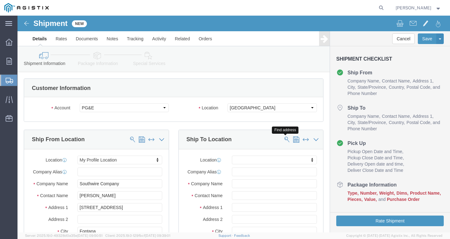
click button
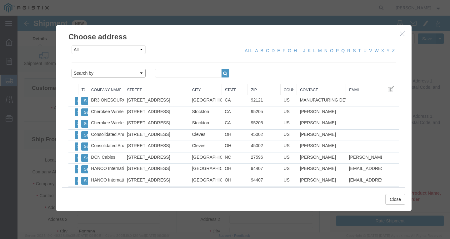
click select "Search by Address Book Name City Company Name Contact Name Country CustomerAlia…"
select select "city"
click select "Search by Address Book Name City Company Name Contact Name Country CustomerAlia…"
click input "text"
type input "[GEOGRAPHIC_DATA]"
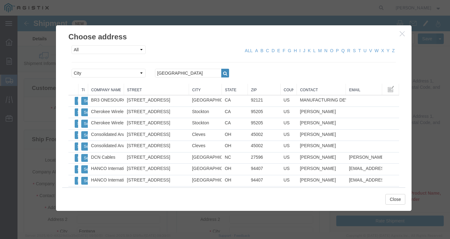
click icon "button"
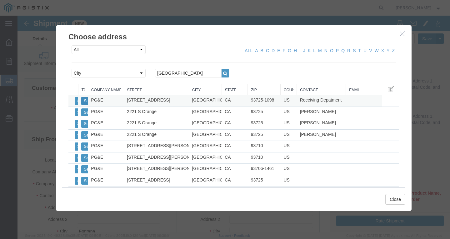
click button "Select"
select select
type input "PG&E"
type input "Receiving Depatment"
type input "[STREET_ADDRESS]"
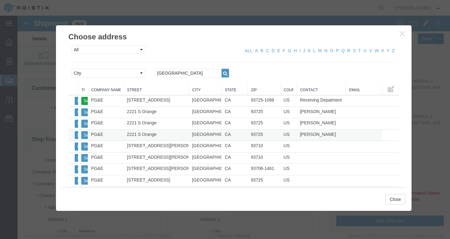
type input "[GEOGRAPHIC_DATA]"
type input "93725-1098"
type input "[PHONE_NUMBER]"
select select "CA"
click button "Close"
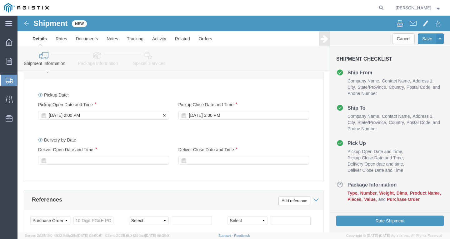
click div "[DATE] 2:00 PM"
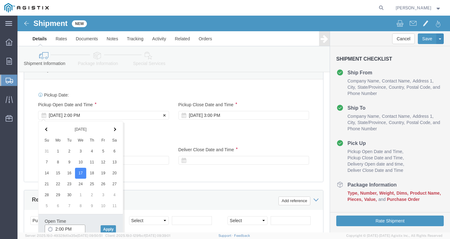
scroll to position [282, 0]
click input "2:00 PM"
type input "1:30 PM"
click button "Apply"
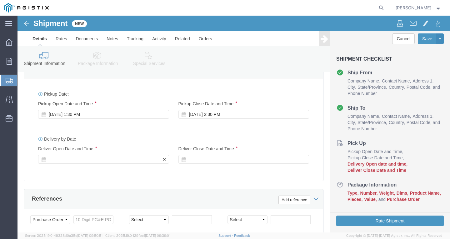
click div
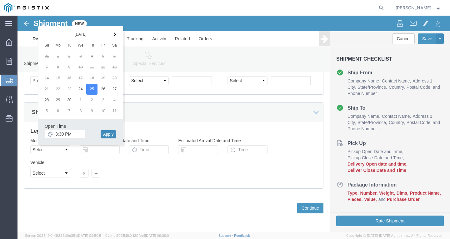
click button "Apply"
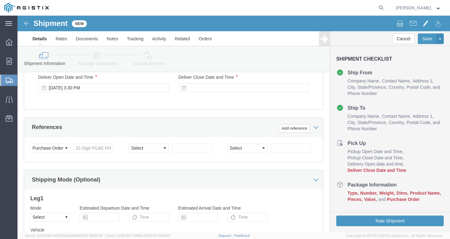
scroll to position [327, 0]
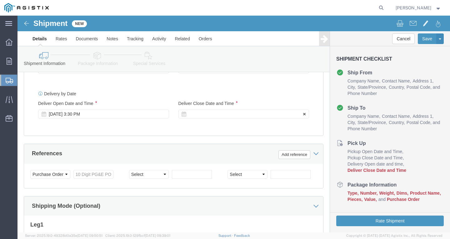
click div
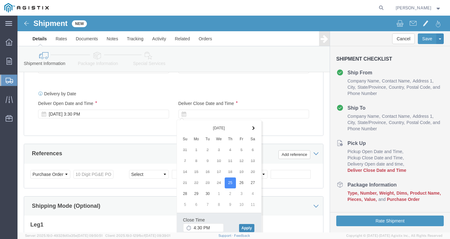
click button "Apply"
